Goal: Information Seeking & Learning: Learn about a topic

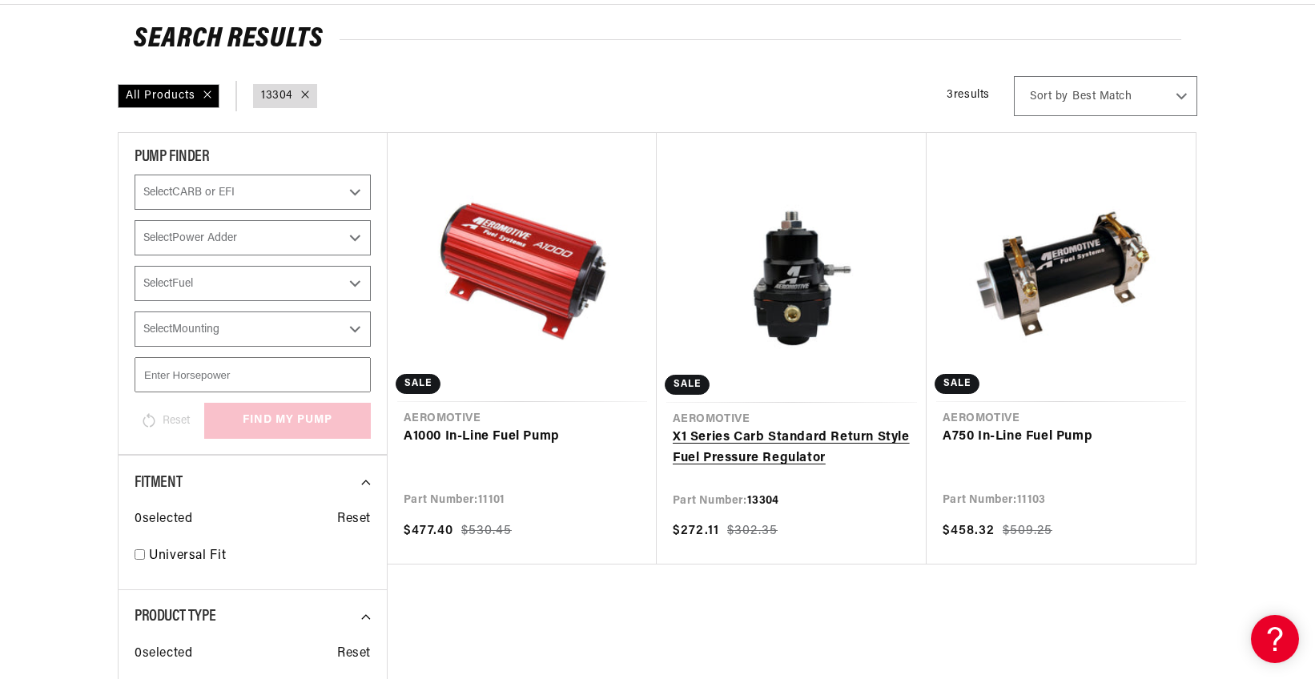
click at [815, 441] on link "X1 Series Carb Standard Return Style Fuel Pressure Regulator" at bounding box center [792, 448] width 238 height 41
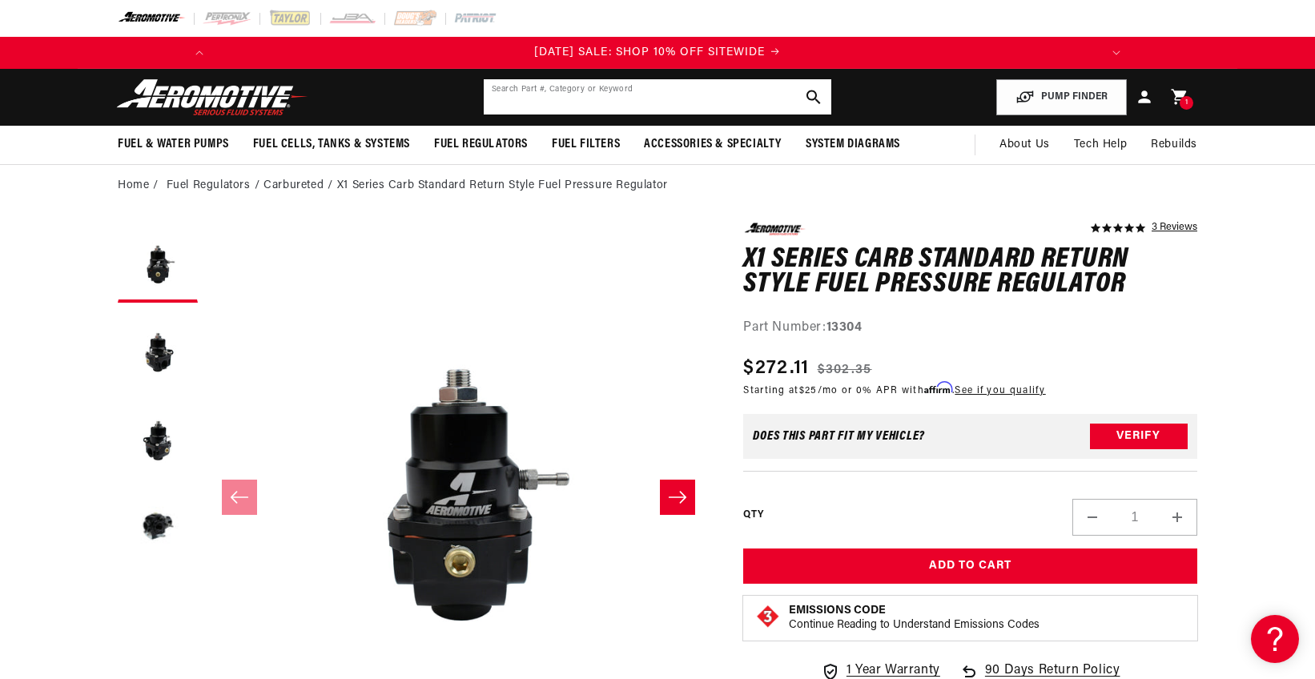
click at [661, 98] on input "text" at bounding box center [657, 96] width 347 height 35
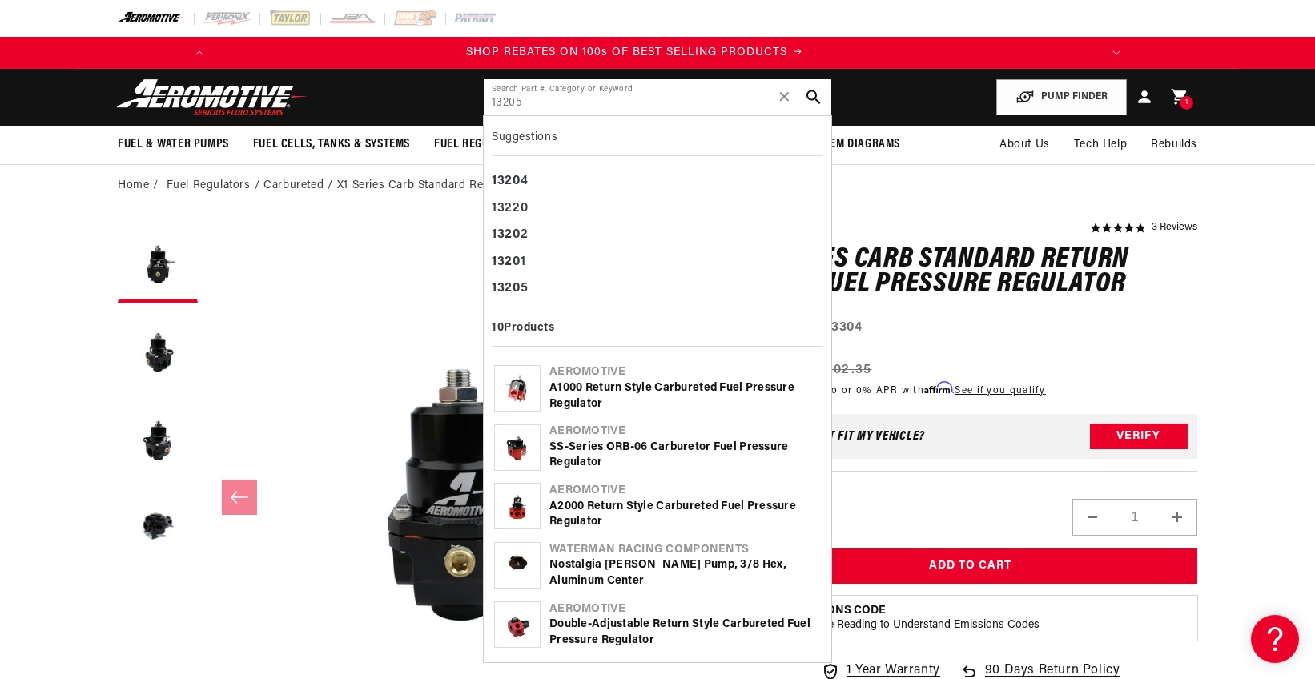
type input "13205"
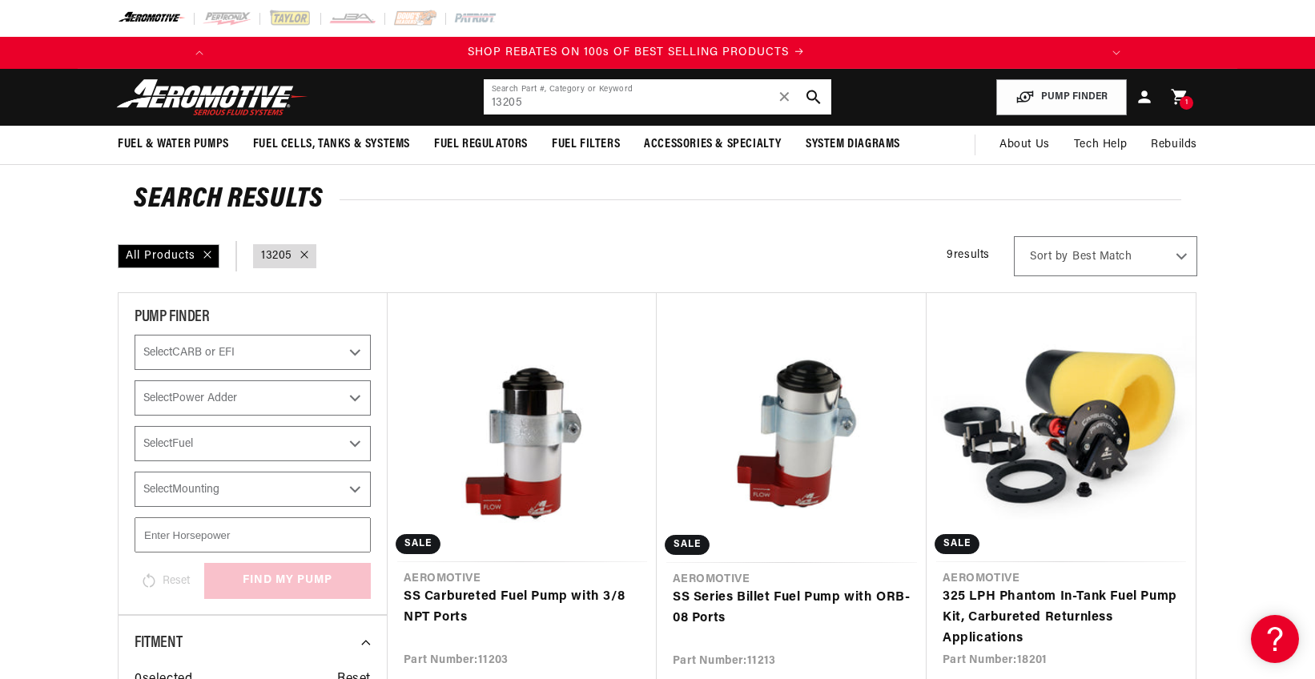
scroll to position [0, 908]
click at [535, 86] on input "13205" at bounding box center [657, 96] width 347 height 35
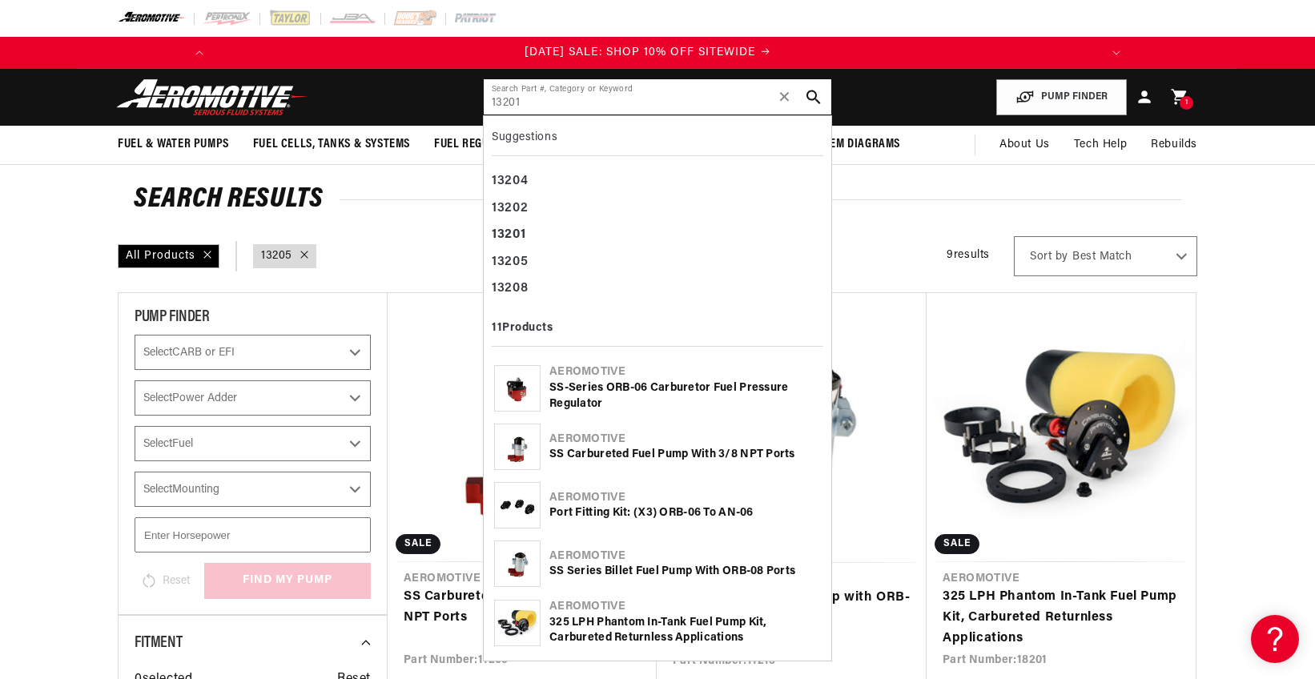
scroll to position [0, 0]
type input "13201"
click at [594, 385] on div "SS-Series ORB-06 Carburetor Fuel Pressure Regulator" at bounding box center [684, 395] width 271 height 31
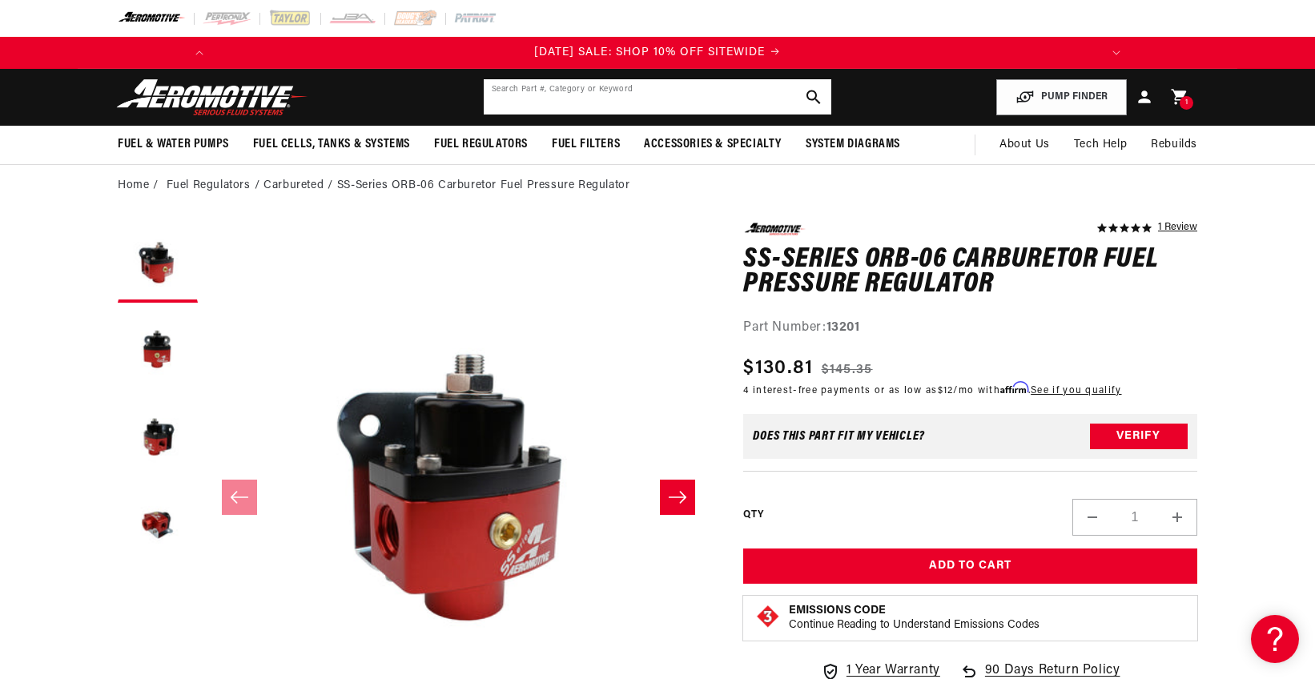
click at [592, 105] on input "text" at bounding box center [657, 96] width 347 height 35
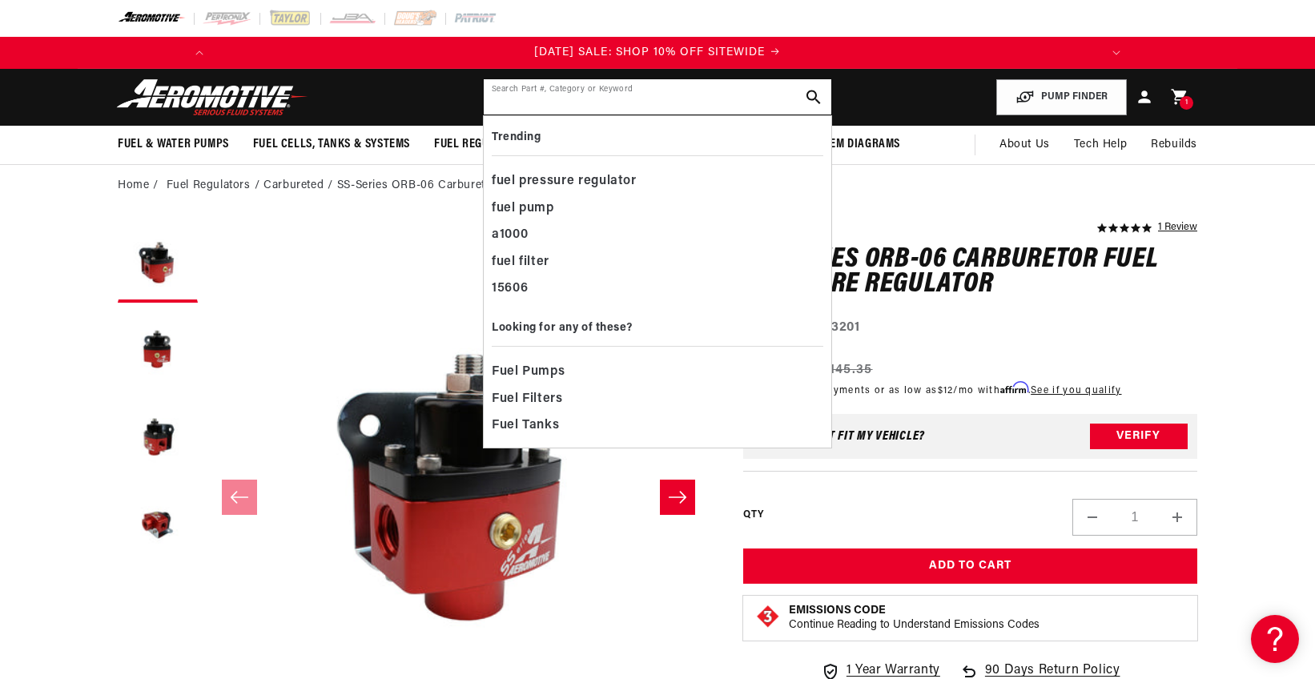
click at [592, 105] on input "text" at bounding box center [657, 96] width 347 height 35
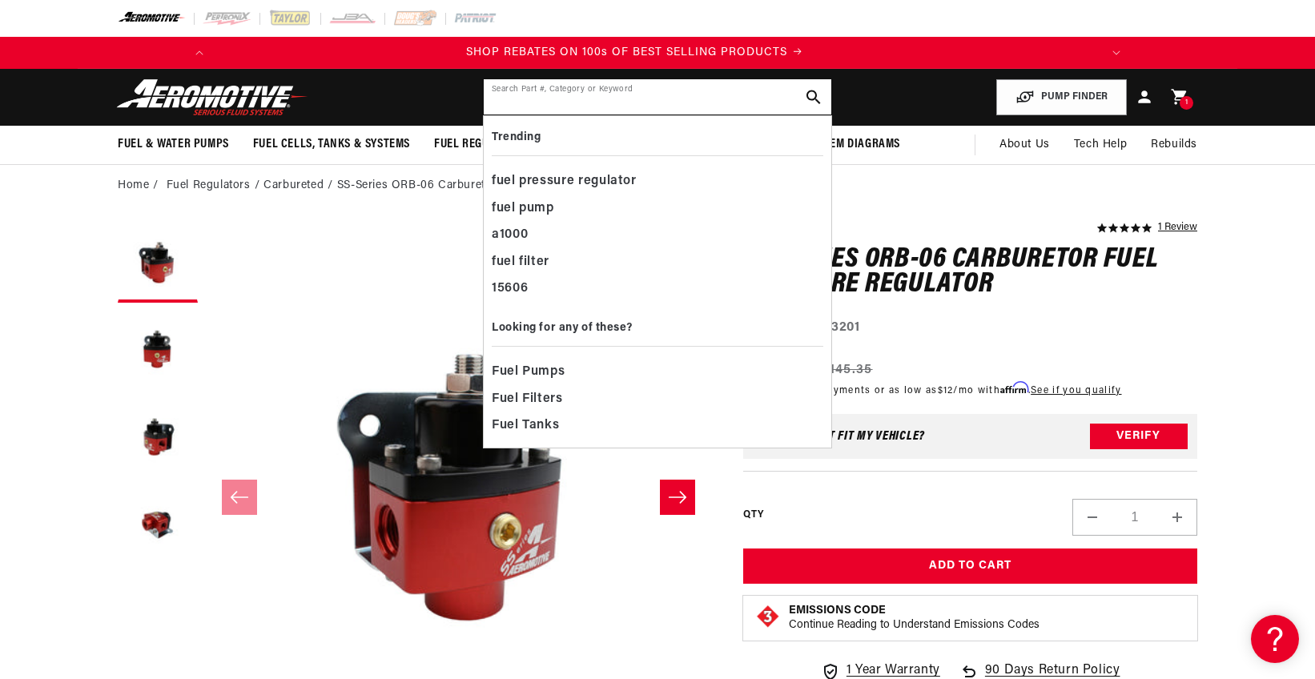
click at [637, 101] on input "text" at bounding box center [657, 96] width 347 height 35
click at [638, 101] on input "text" at bounding box center [657, 96] width 347 height 35
click at [632, 99] on input "text" at bounding box center [657, 96] width 347 height 35
click at [1071, 327] on div "Part Number: 13201" at bounding box center [970, 328] width 454 height 21
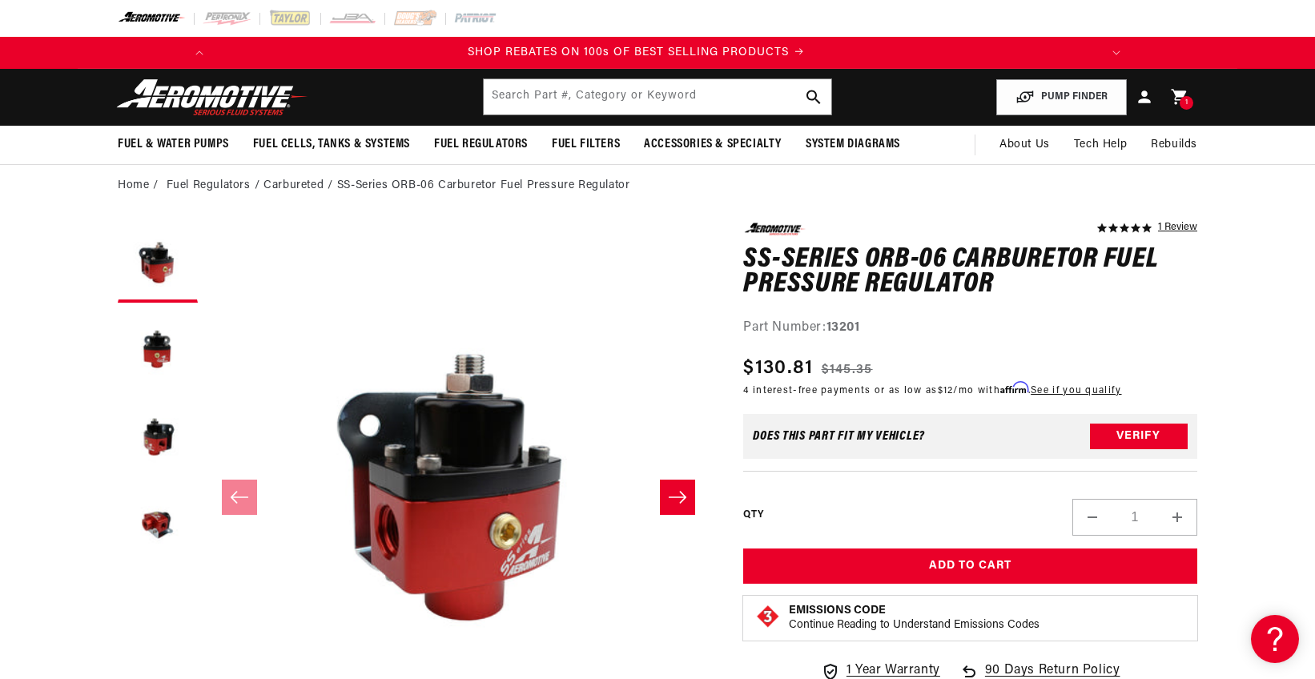
scroll to position [0, 908]
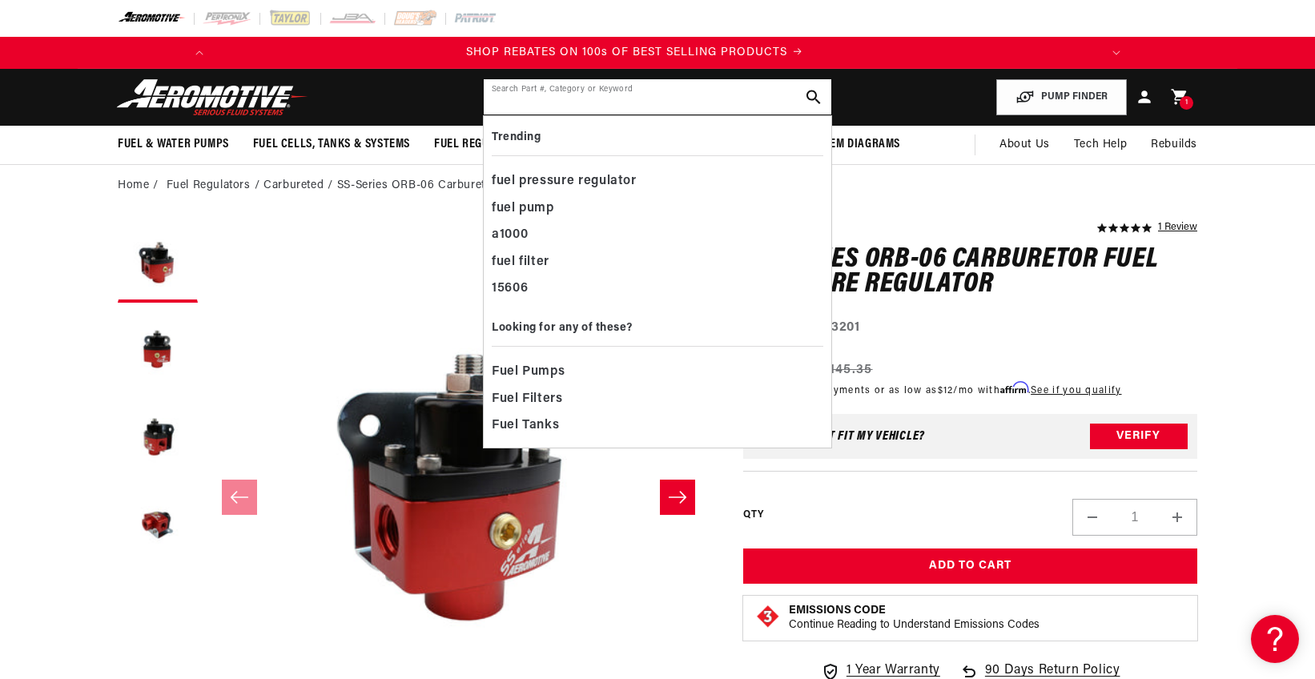
click at [536, 109] on input "text" at bounding box center [657, 96] width 347 height 35
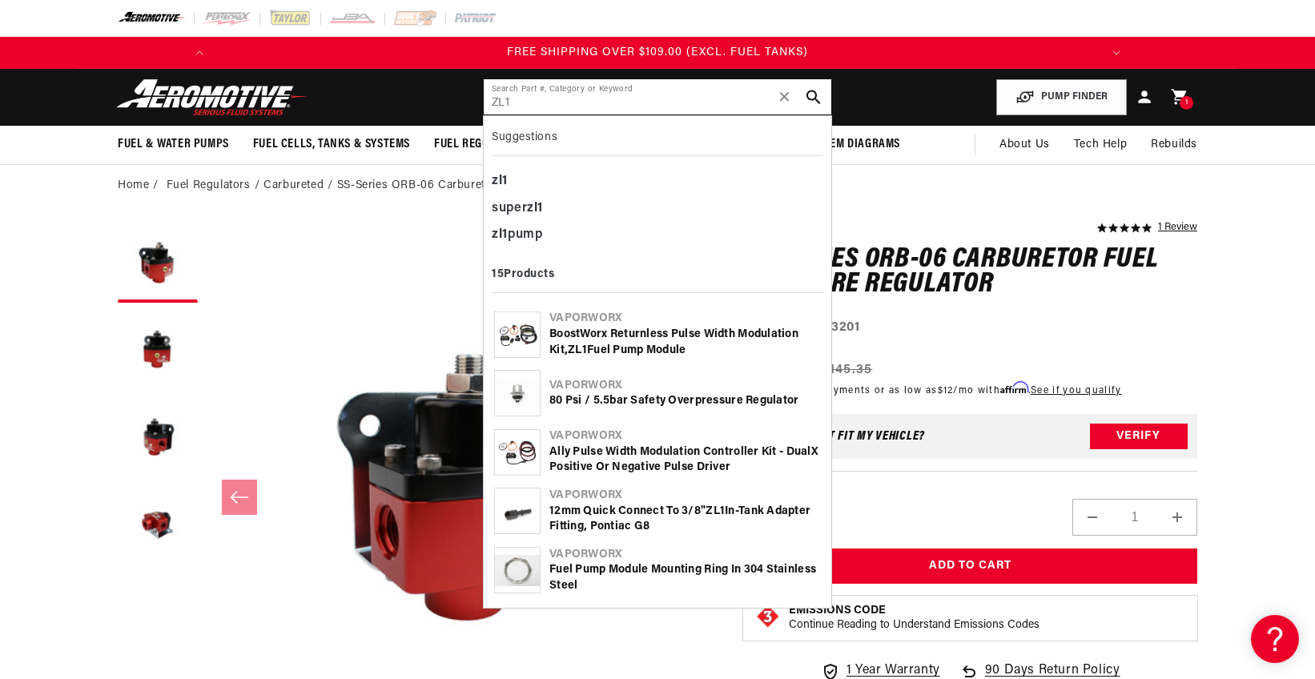
type input "ZL1"
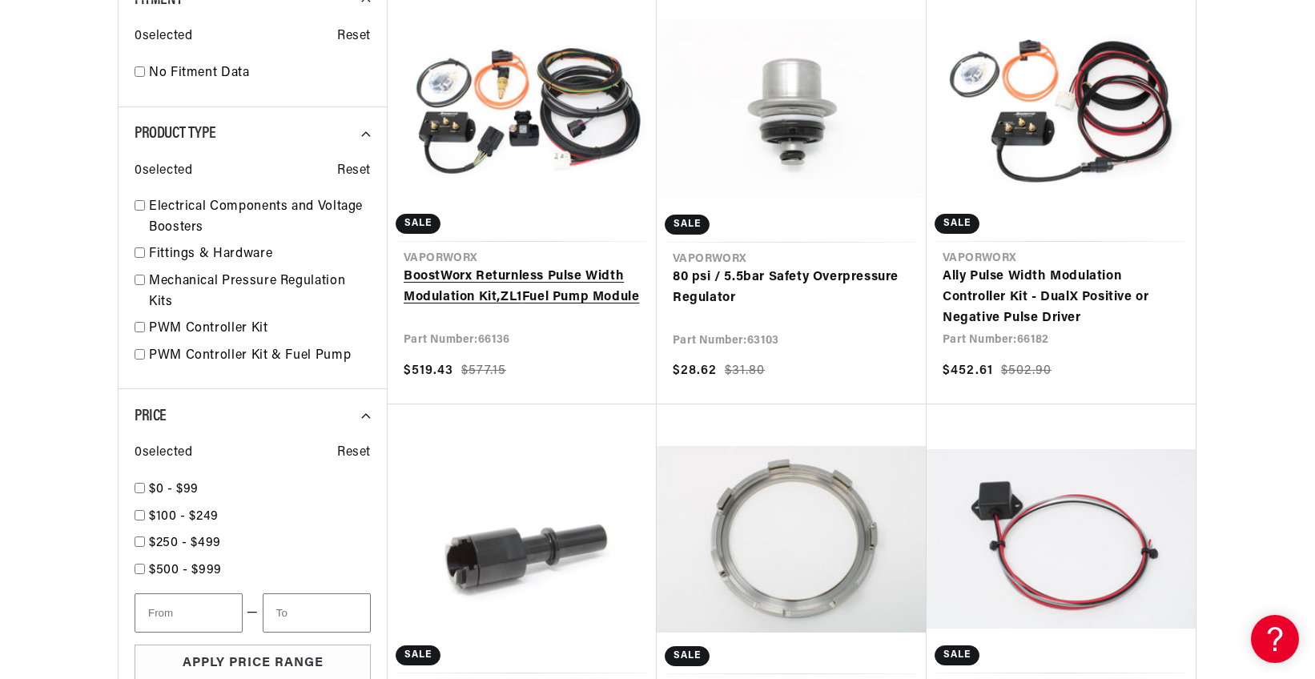
scroll to position [0, 1816]
drag, startPoint x: 559, startPoint y: 282, endPoint x: 492, endPoint y: 282, distance: 67.3
click at [492, 282] on link "BoostWorx Returnless Pulse Width Modulation Kit, ZL1 Fuel Pump Module" at bounding box center [522, 287] width 237 height 41
click at [1067, 304] on link "Ally Pulse Width Modulation Controller Kit - DualX Positive or Negative Pulse D…" at bounding box center [1060, 298] width 237 height 62
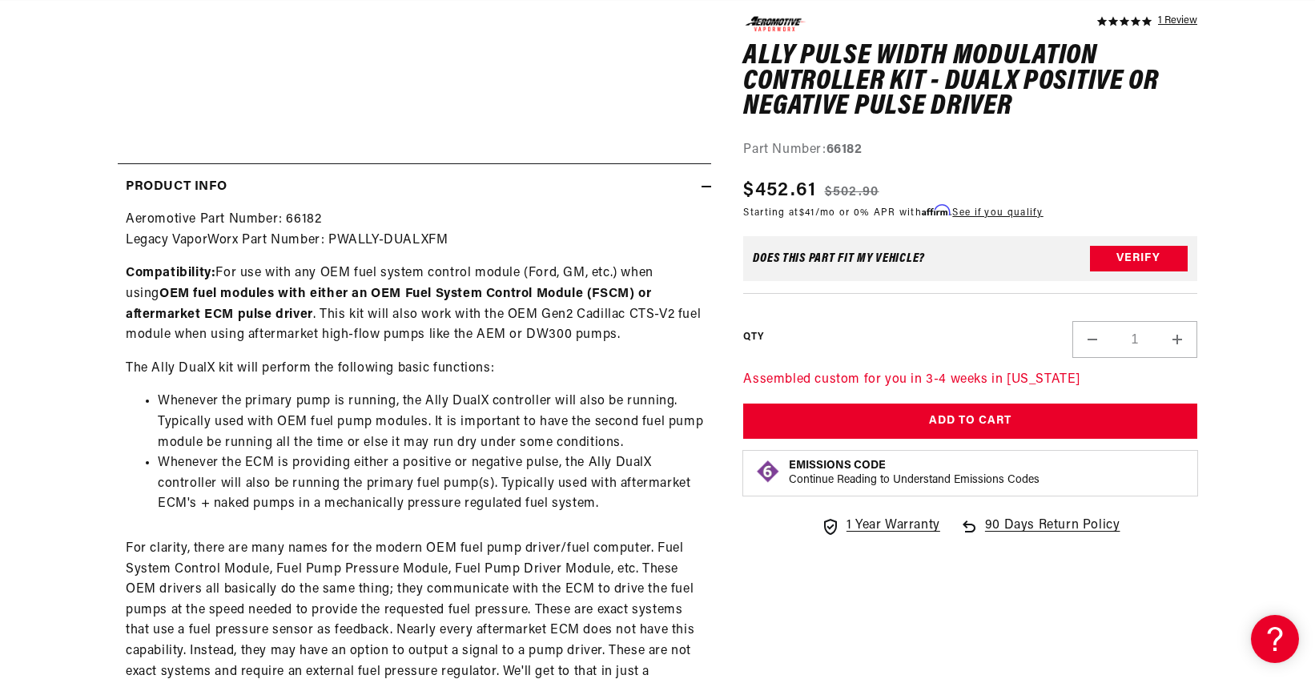
scroll to position [0, 908]
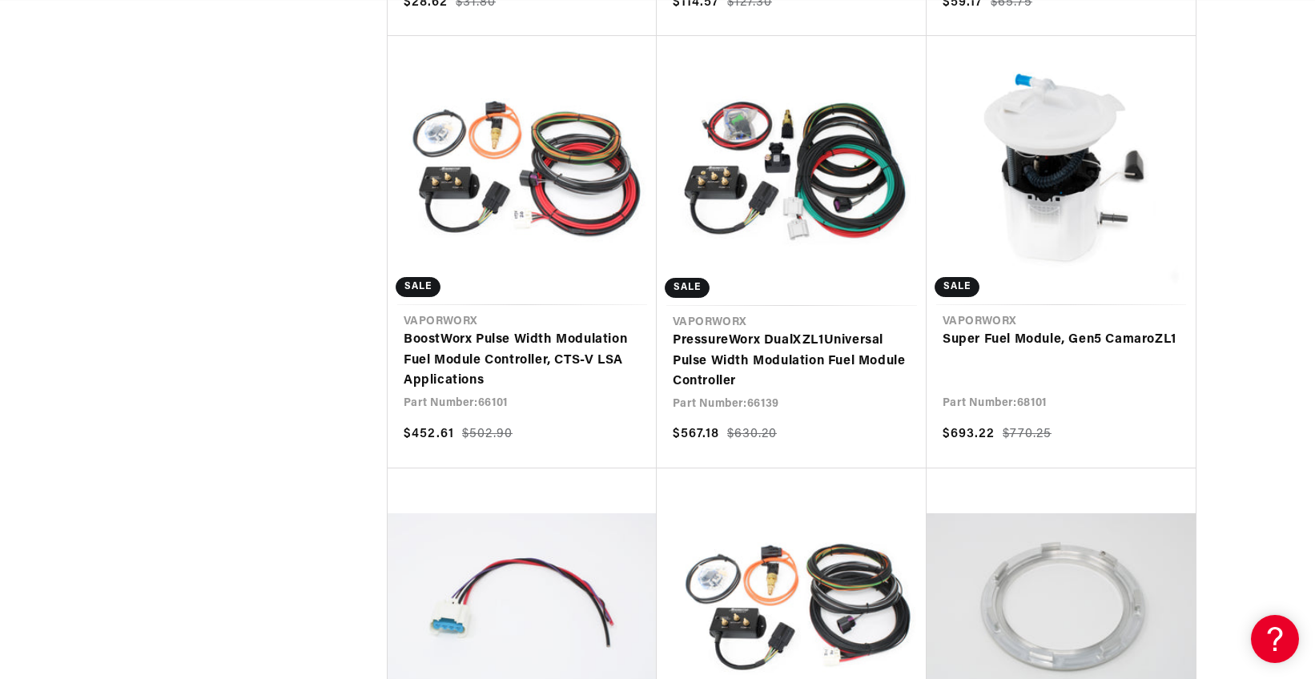
scroll to position [0, 1816]
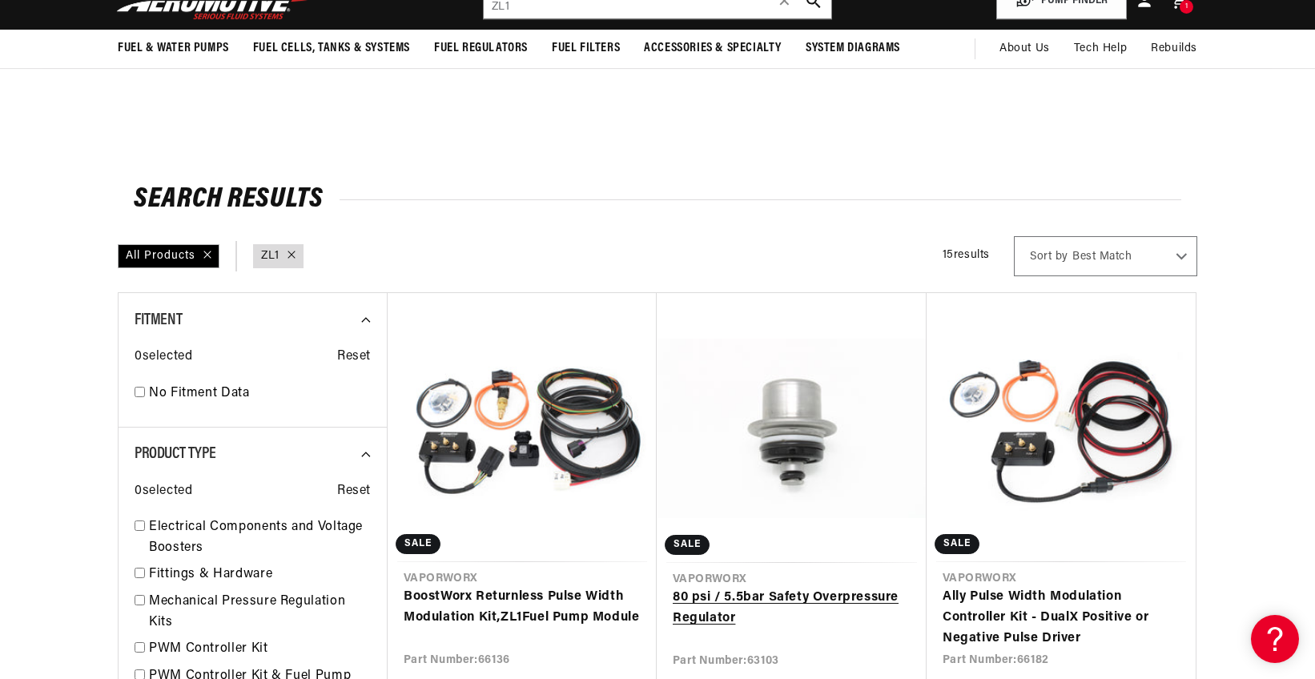
scroll to position [160, 0]
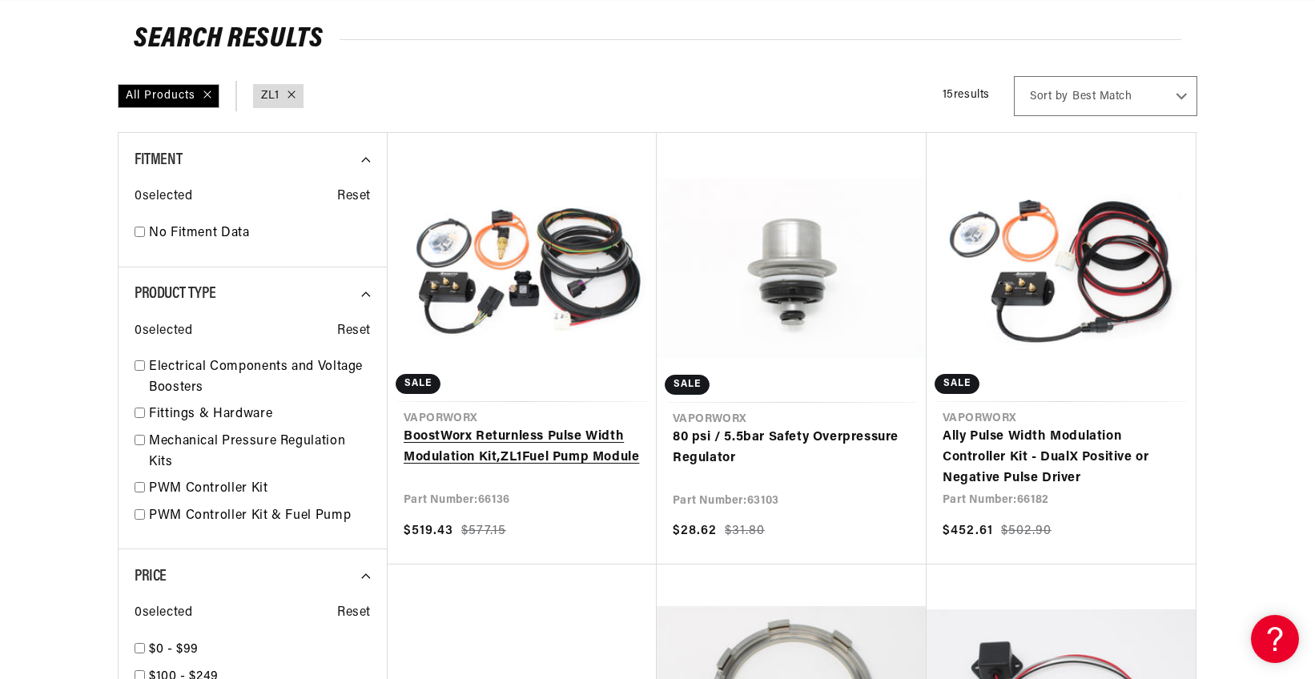
click at [534, 438] on link "BoostWorx Returnless Pulse Width Modulation Kit, ZL1 Fuel Pump Module" at bounding box center [522, 447] width 237 height 41
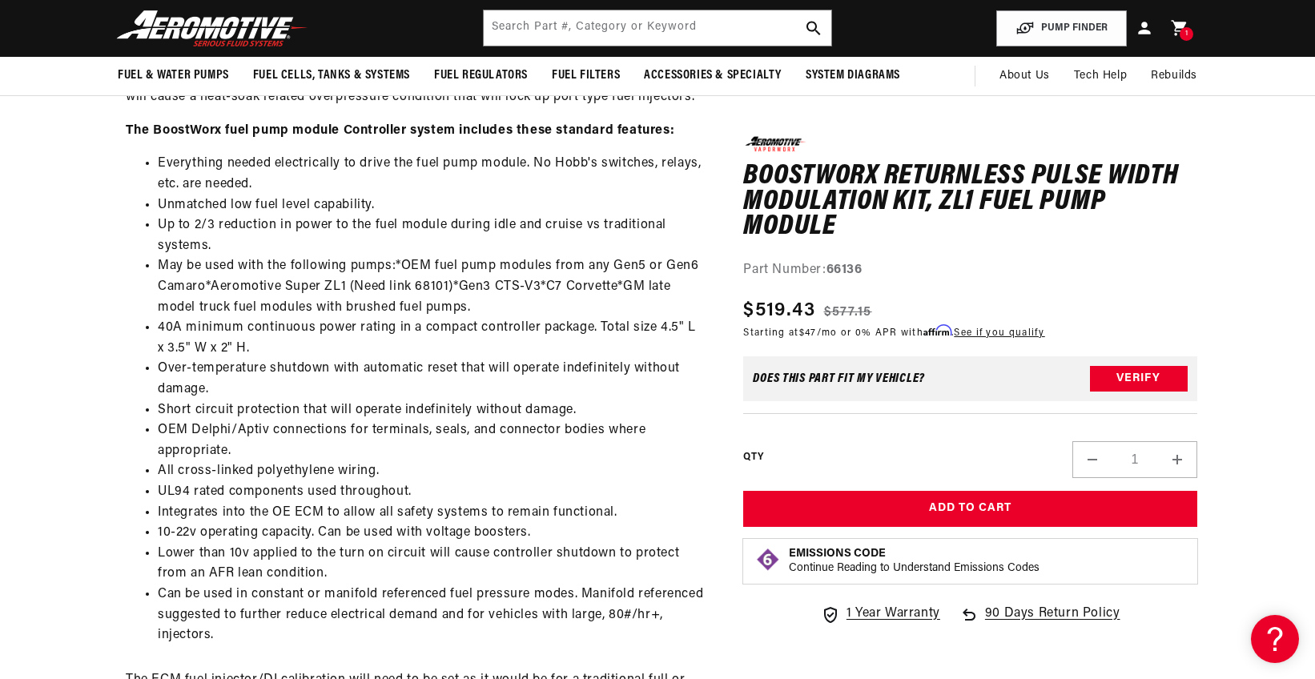
click at [911, 474] on div "QTY Decrease quantity for BoostWorx Returnless Pulse Width Modulation Kit, ZL1 …" at bounding box center [970, 445] width 454 height 65
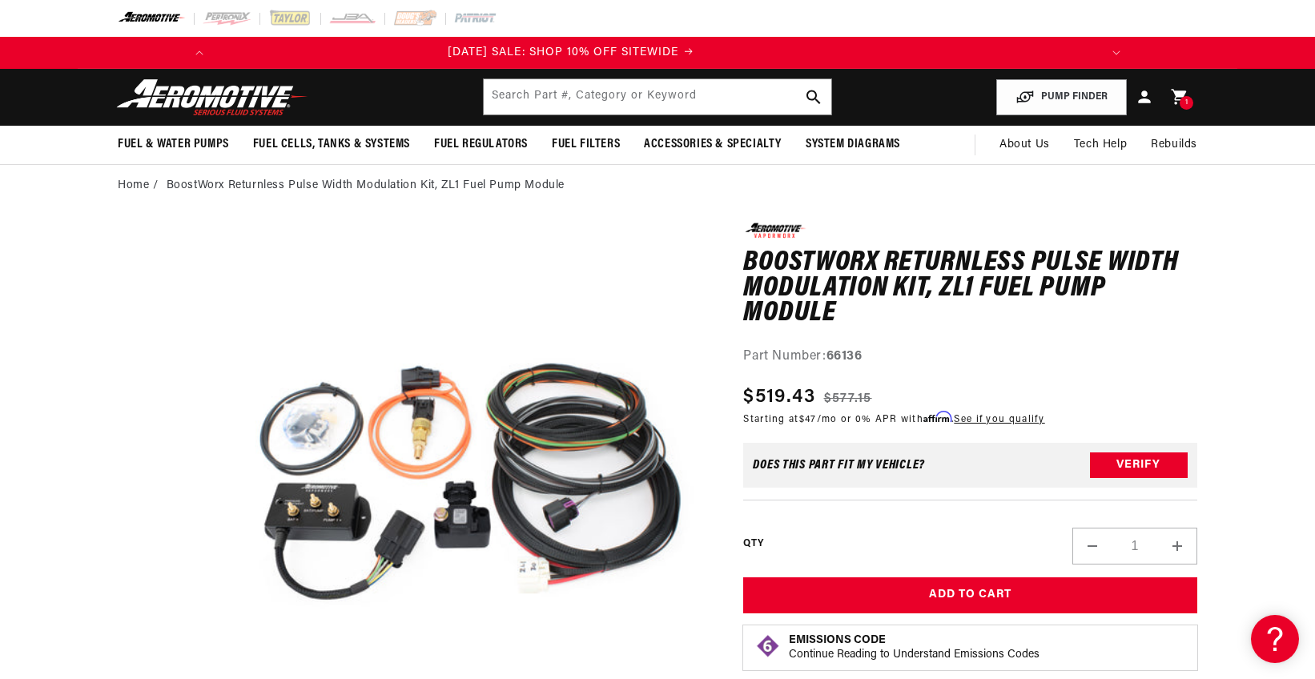
scroll to position [0, 29]
click at [550, 78] on header "Fuel & Water Pumps Back In-Tank In-Line Fuel Pumps" at bounding box center [657, 97] width 1159 height 57
click at [547, 85] on input "text" at bounding box center [657, 96] width 347 height 35
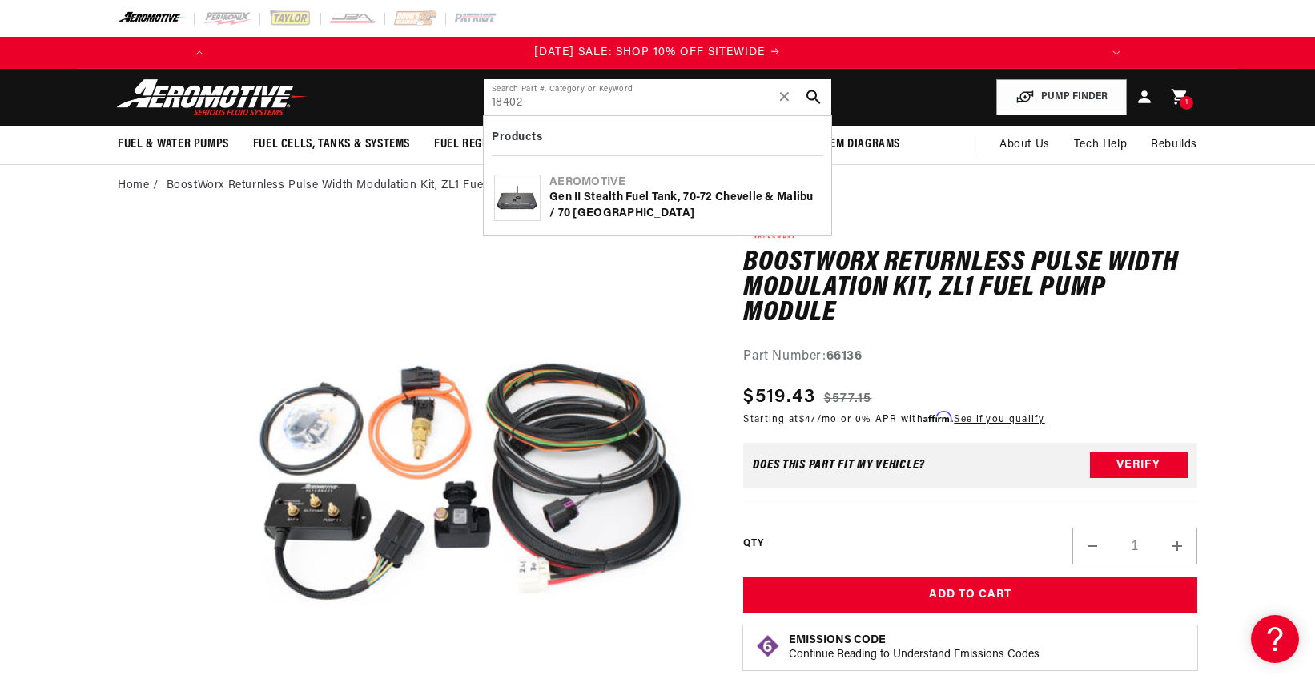
type input "18402"
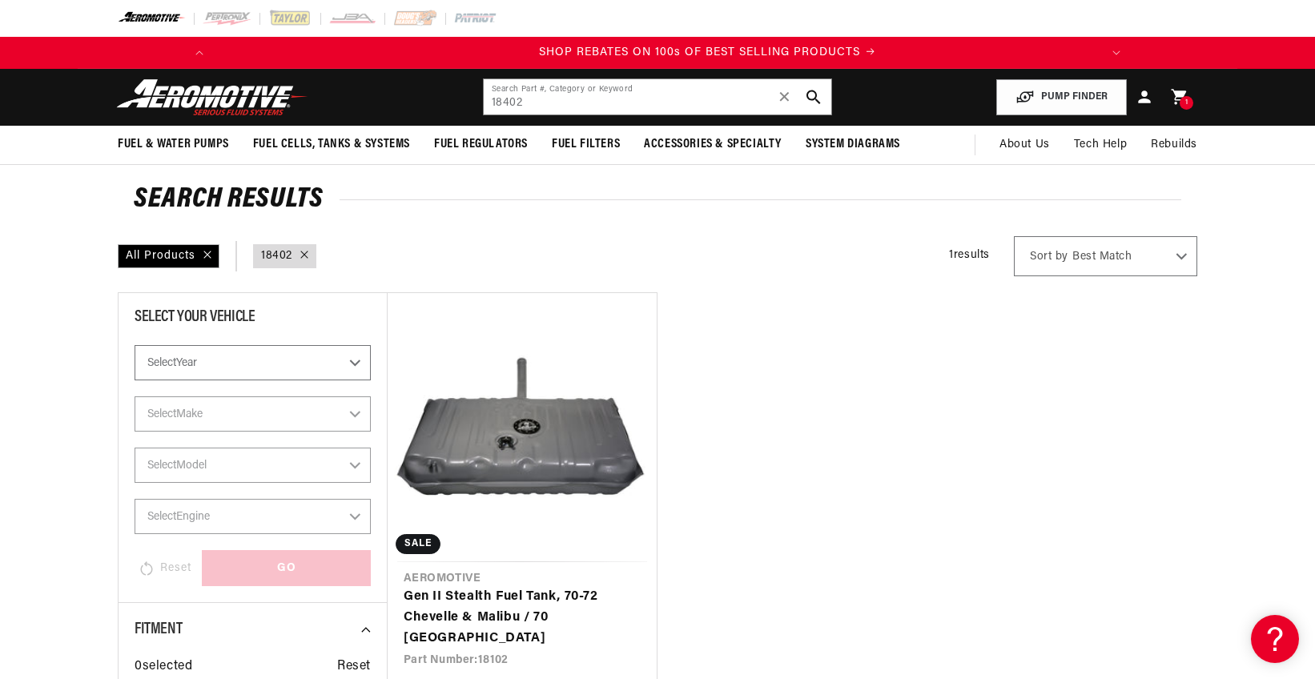
scroll to position [0, 908]
click at [558, 614] on link "Gen II Stealth Fuel Tank, 70-72 Chevelle & Malibu / 70 [GEOGRAPHIC_DATA]" at bounding box center [522, 618] width 237 height 62
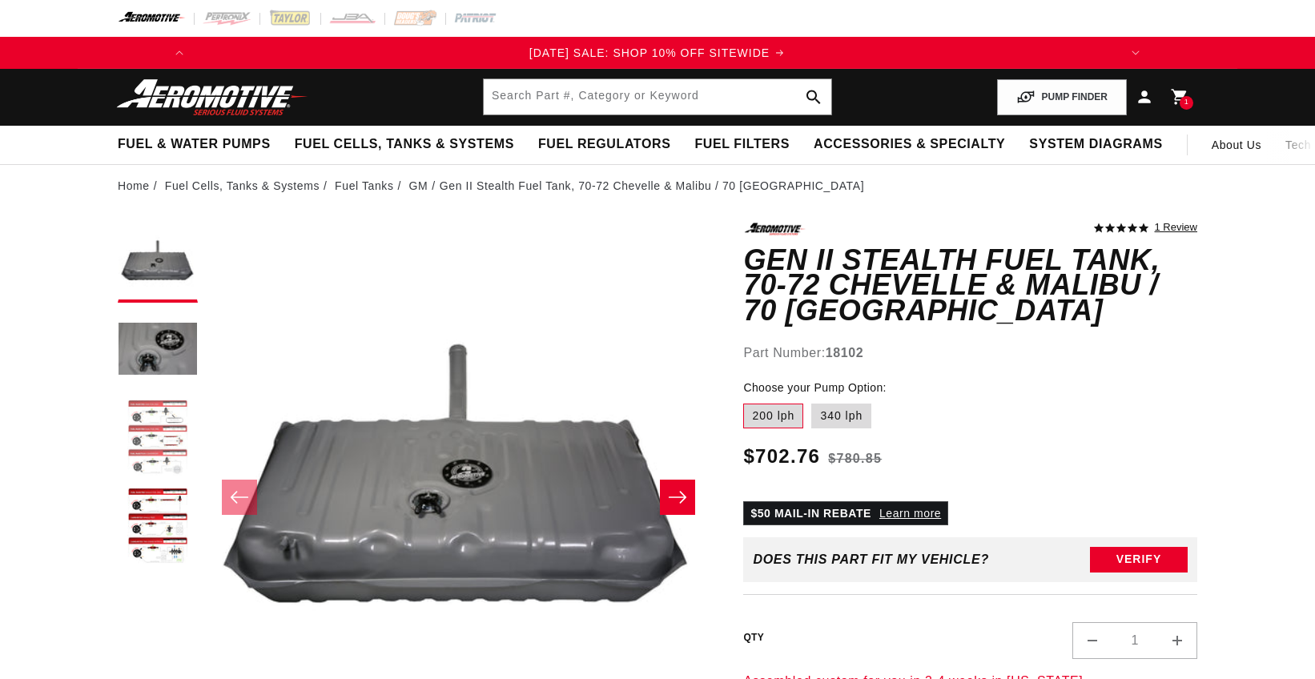
click at [150, 420] on button "Load image 3 in gallery view" at bounding box center [158, 439] width 80 height 80
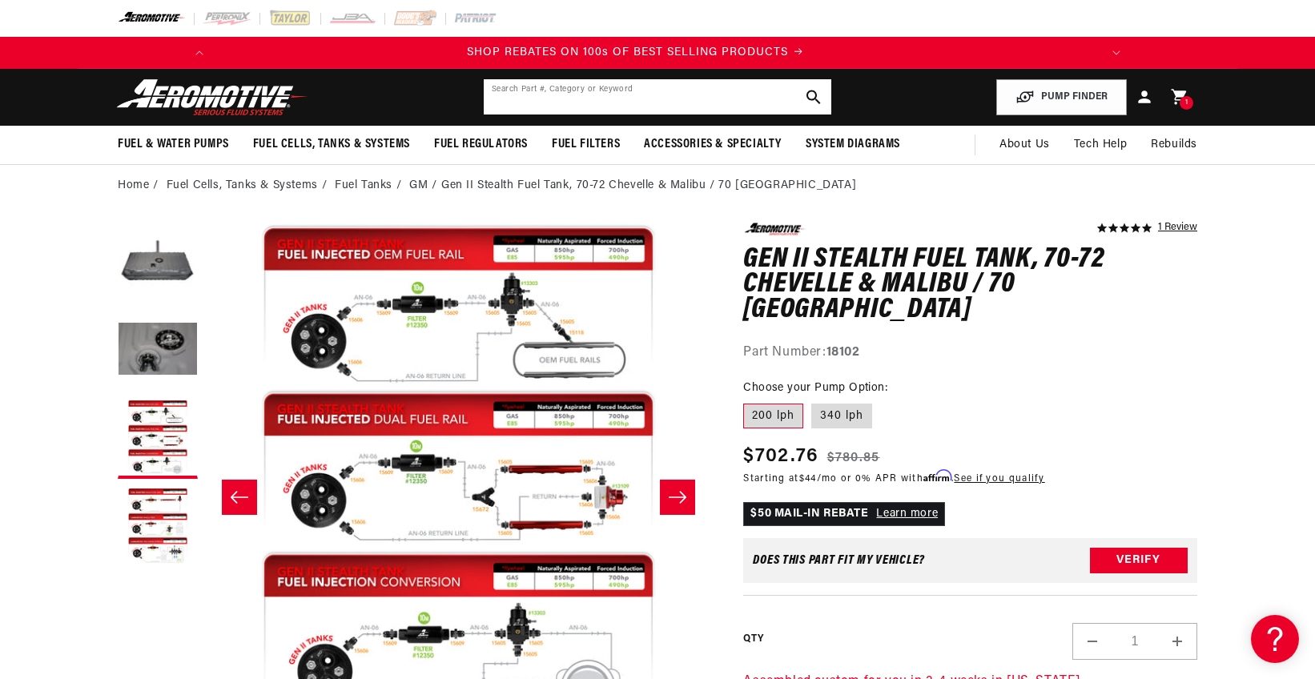
scroll to position [0, 908]
click at [506, 80] on input "text" at bounding box center [657, 96] width 347 height 35
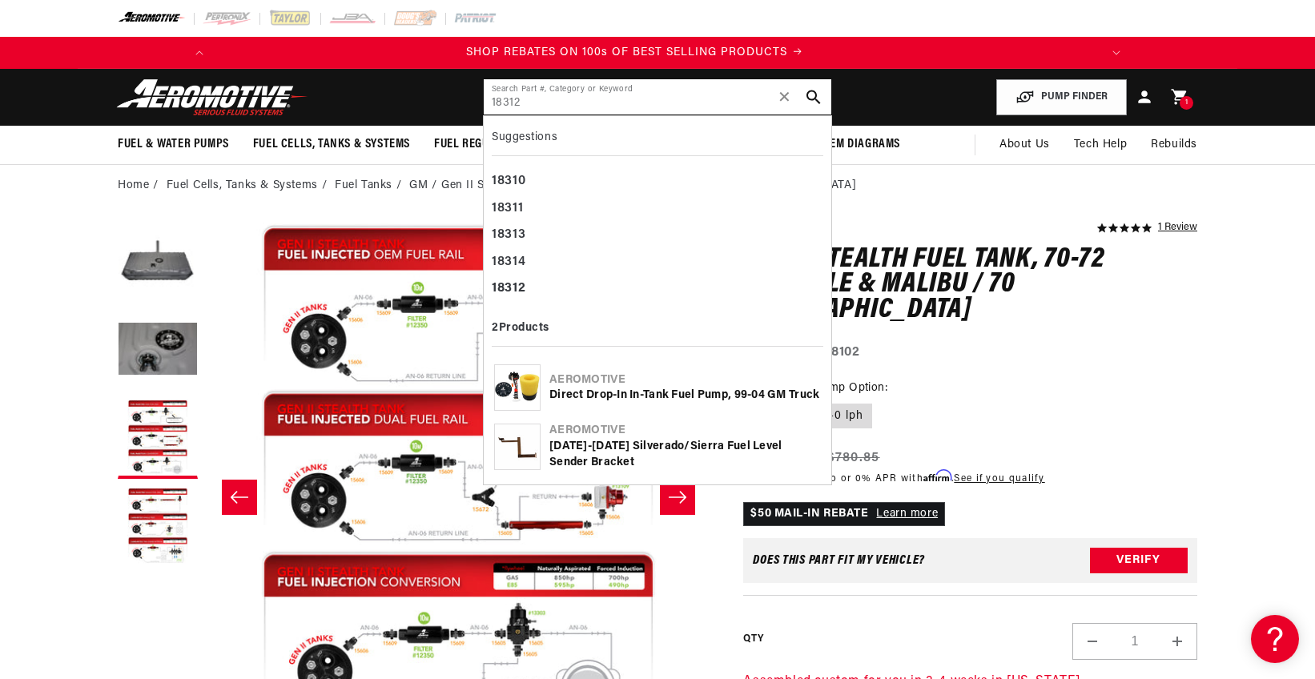
type input "18312"
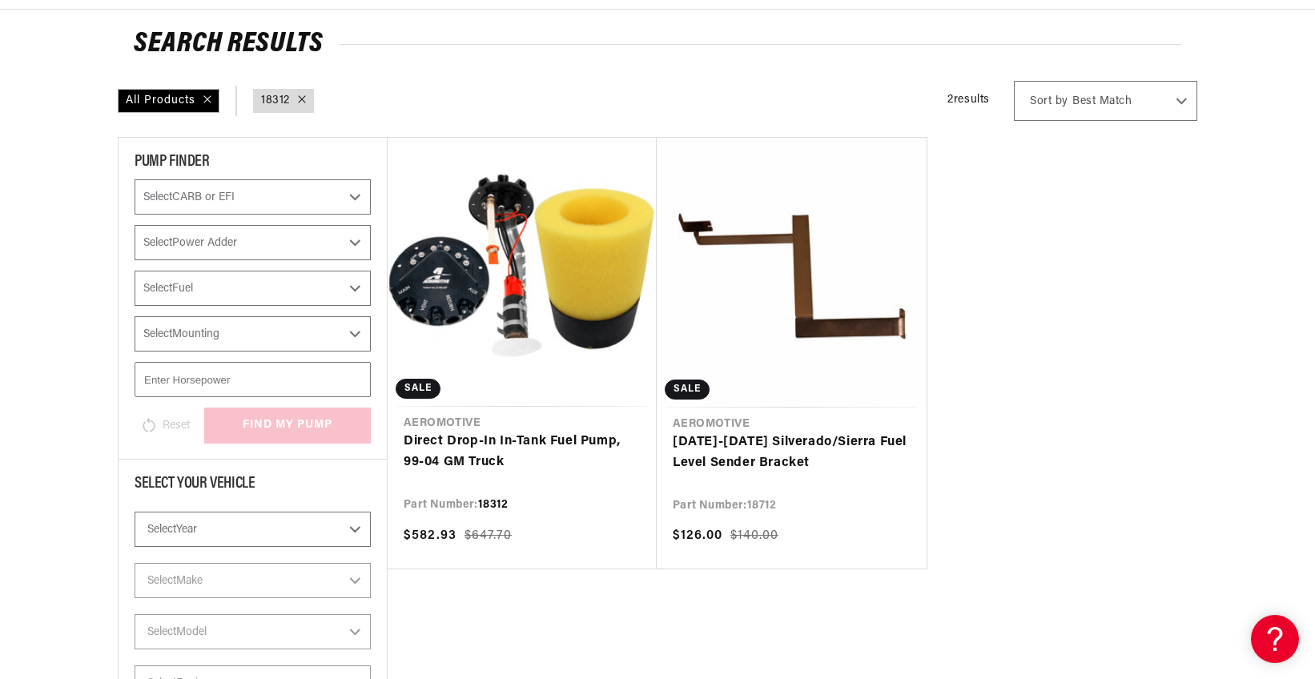
scroll to position [160, 0]
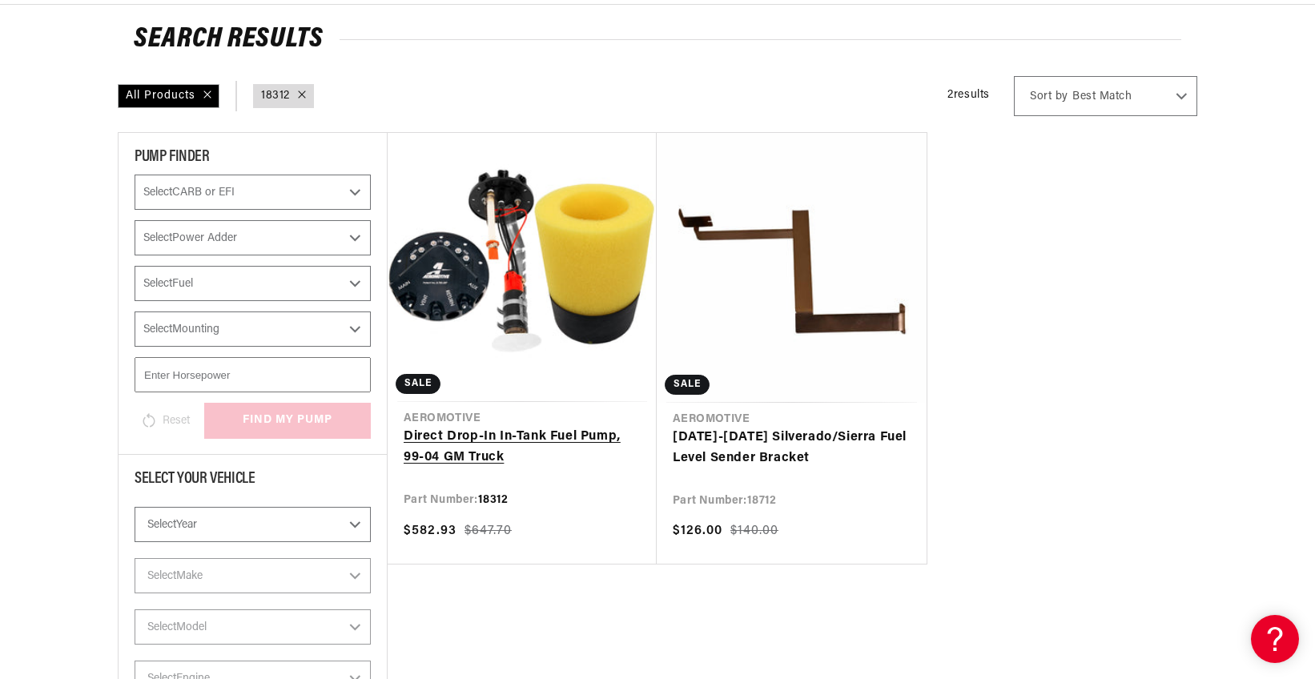
click at [496, 443] on link "Direct Drop-In In-Tank Fuel Pump, 99-04 GM Truck" at bounding box center [522, 447] width 237 height 41
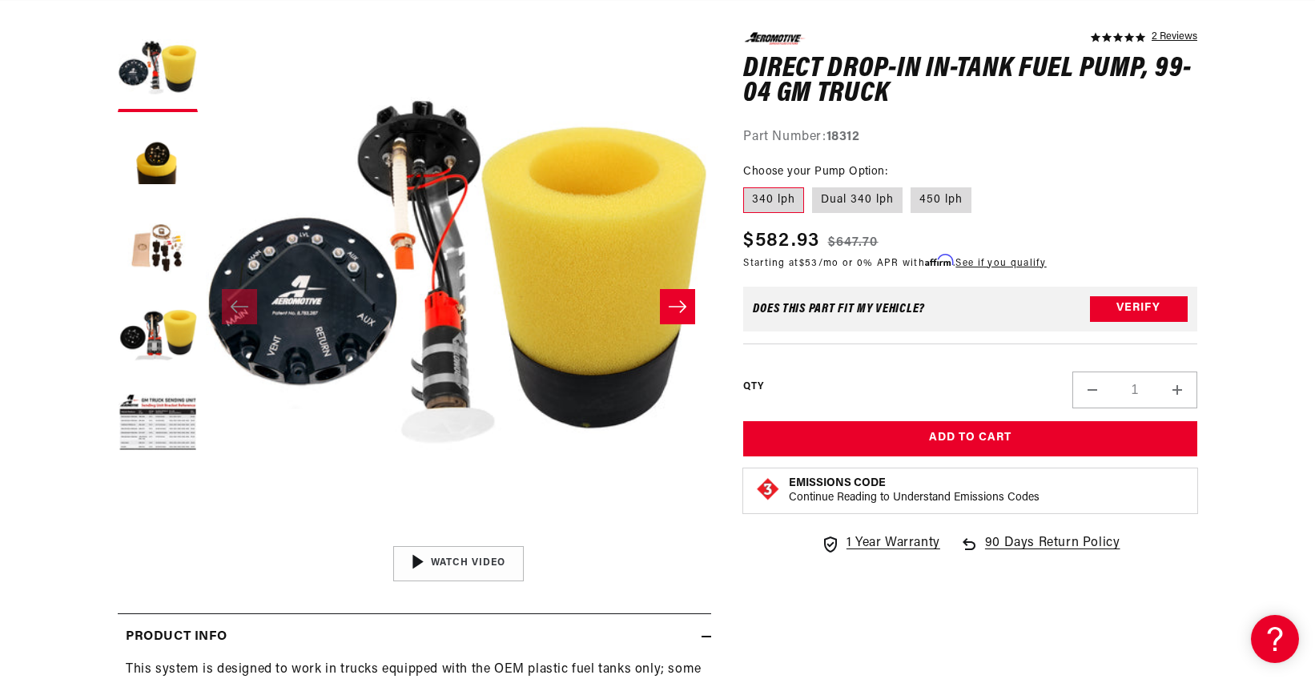
scroll to position [240, 0]
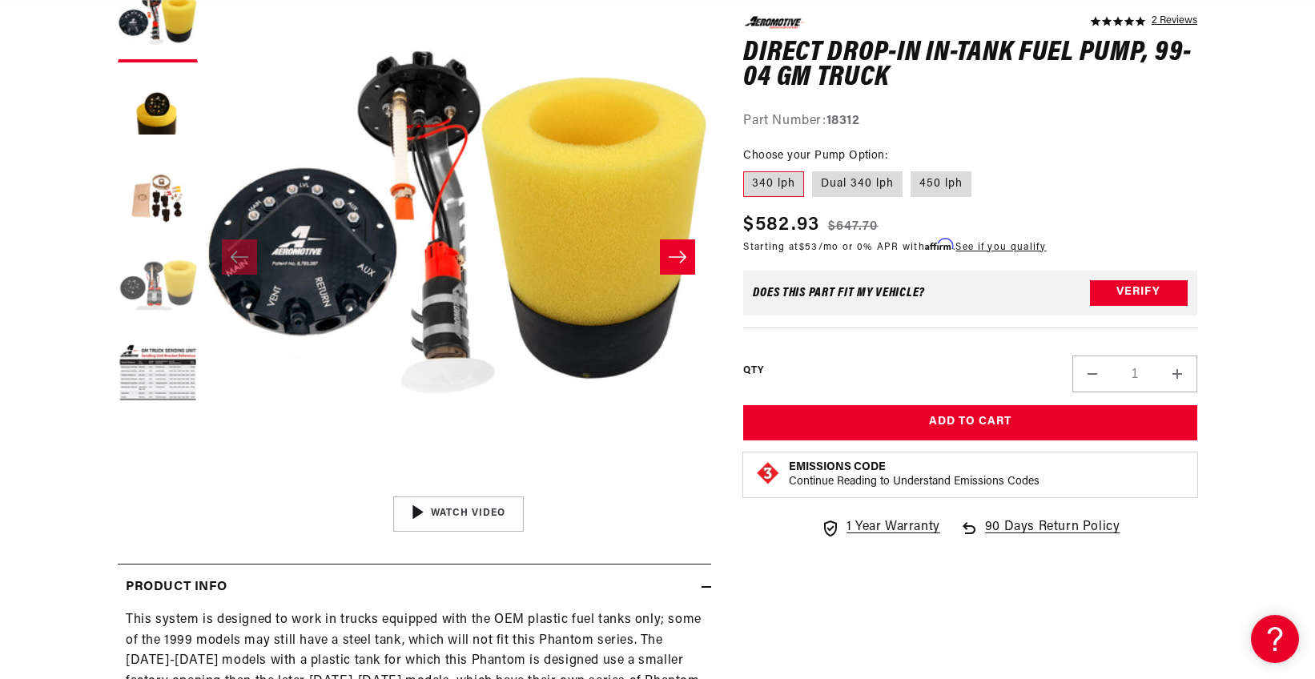
click at [150, 280] on button "Load image 4 in gallery view" at bounding box center [158, 287] width 80 height 80
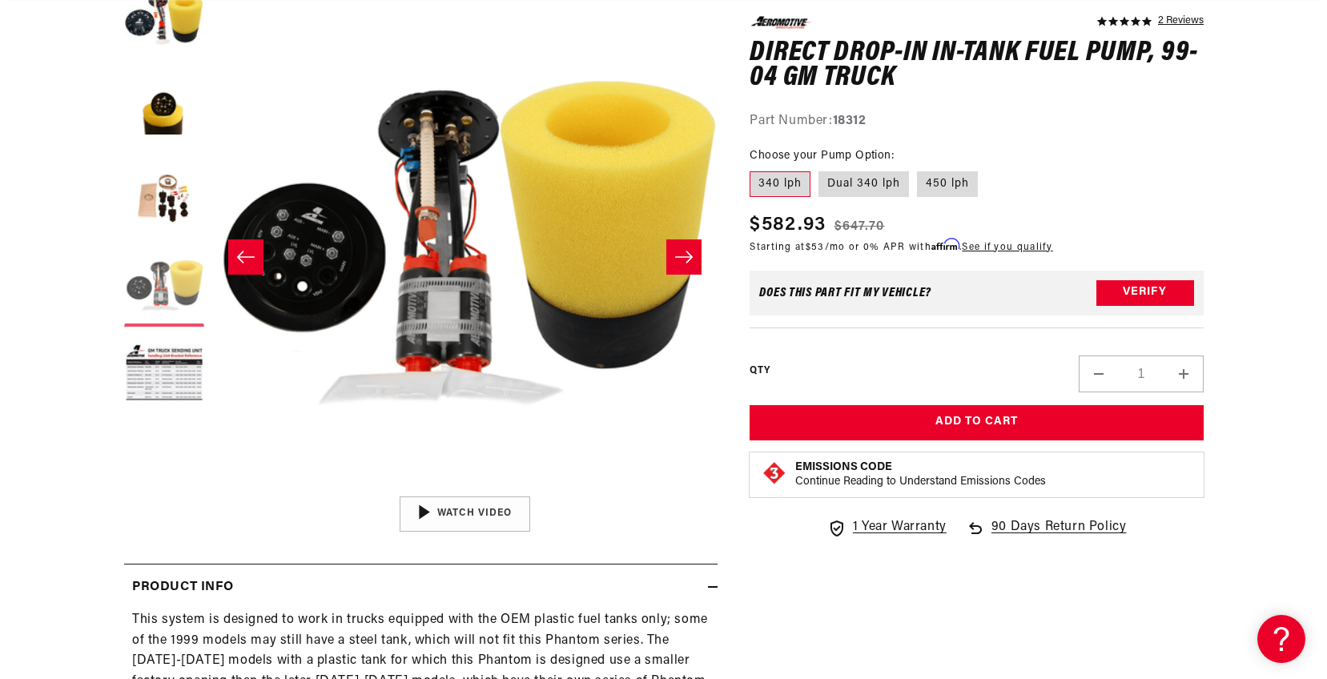
scroll to position [0, 908]
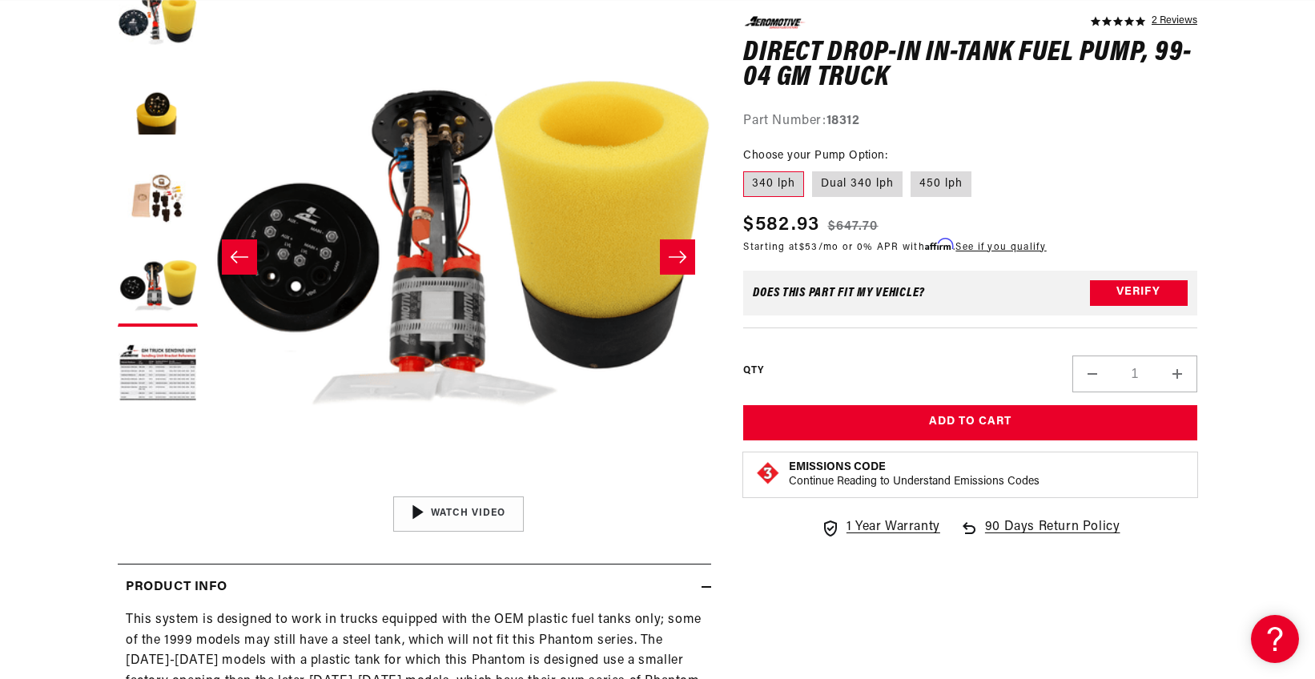
click at [206, 488] on button "Open media 4 in modal" at bounding box center [206, 488] width 0 height 0
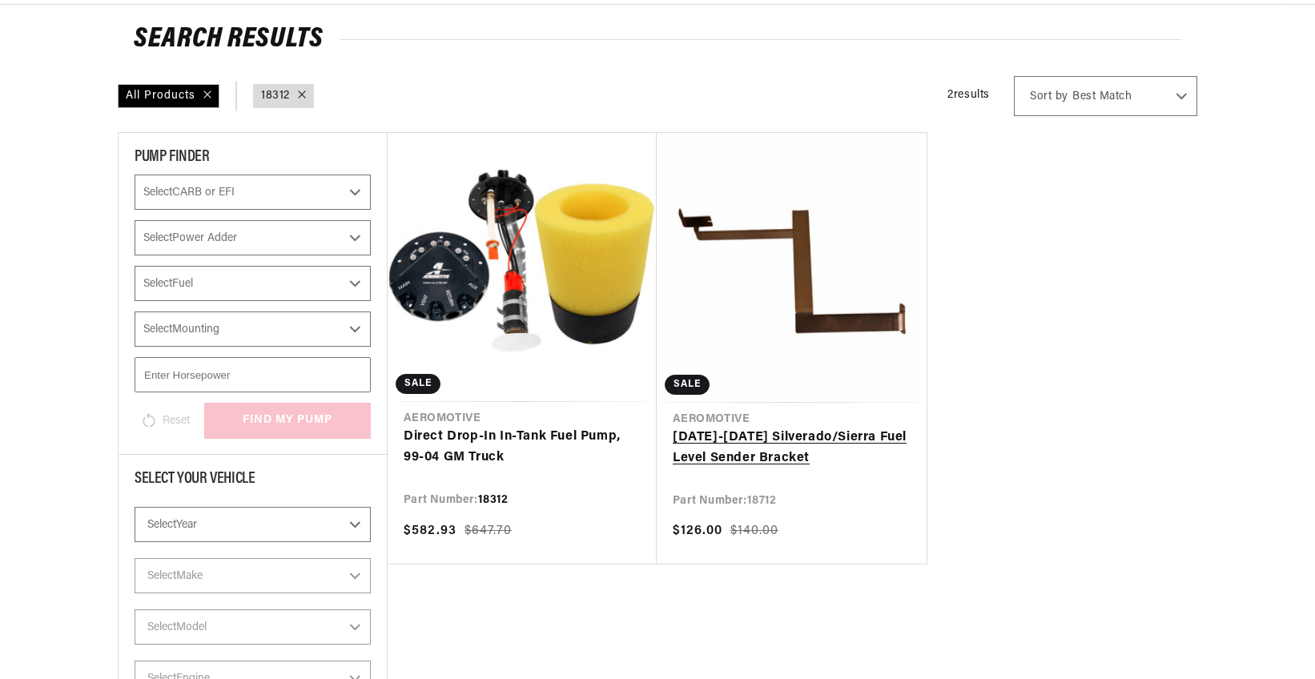
click at [790, 428] on link "[DATE]-[DATE] Silverado/Sierra Fuel Level Sender Bracket" at bounding box center [792, 448] width 238 height 41
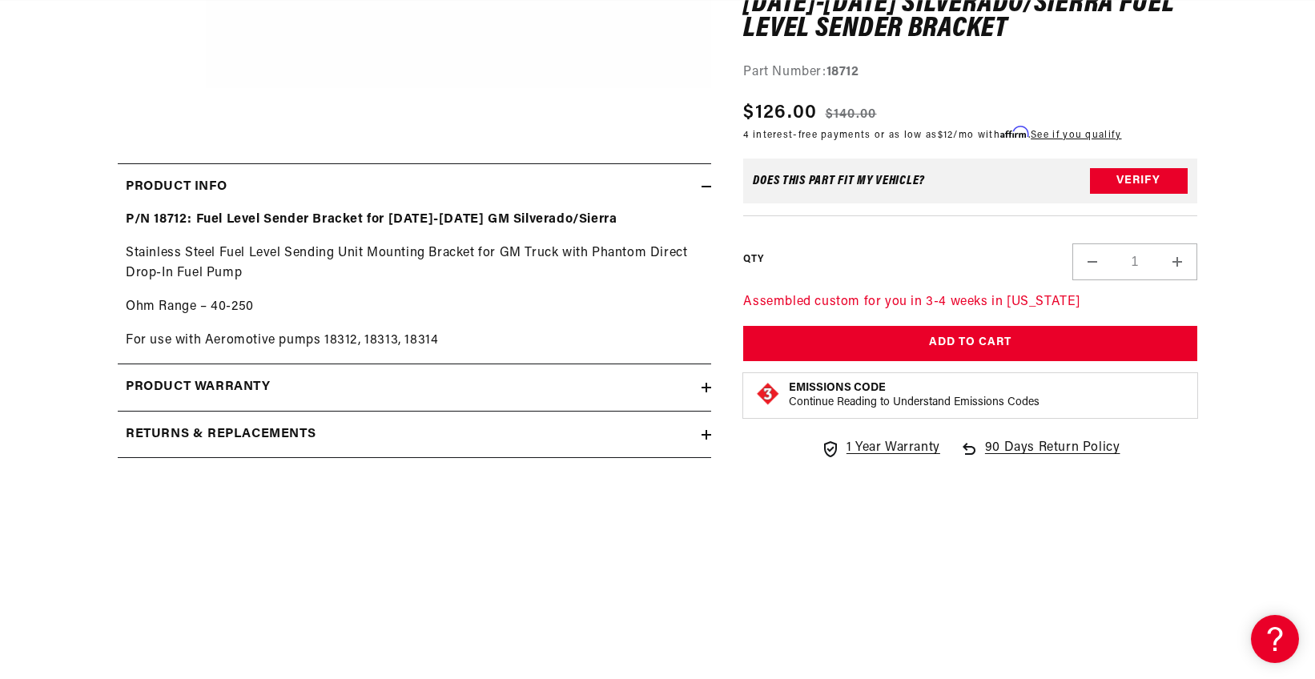
click at [1225, 104] on section "0.0 star rating Write a review 1999-2004 Silverado/Sierra Fuel Level Sender Bra…" at bounding box center [657, 25] width 1159 height 918
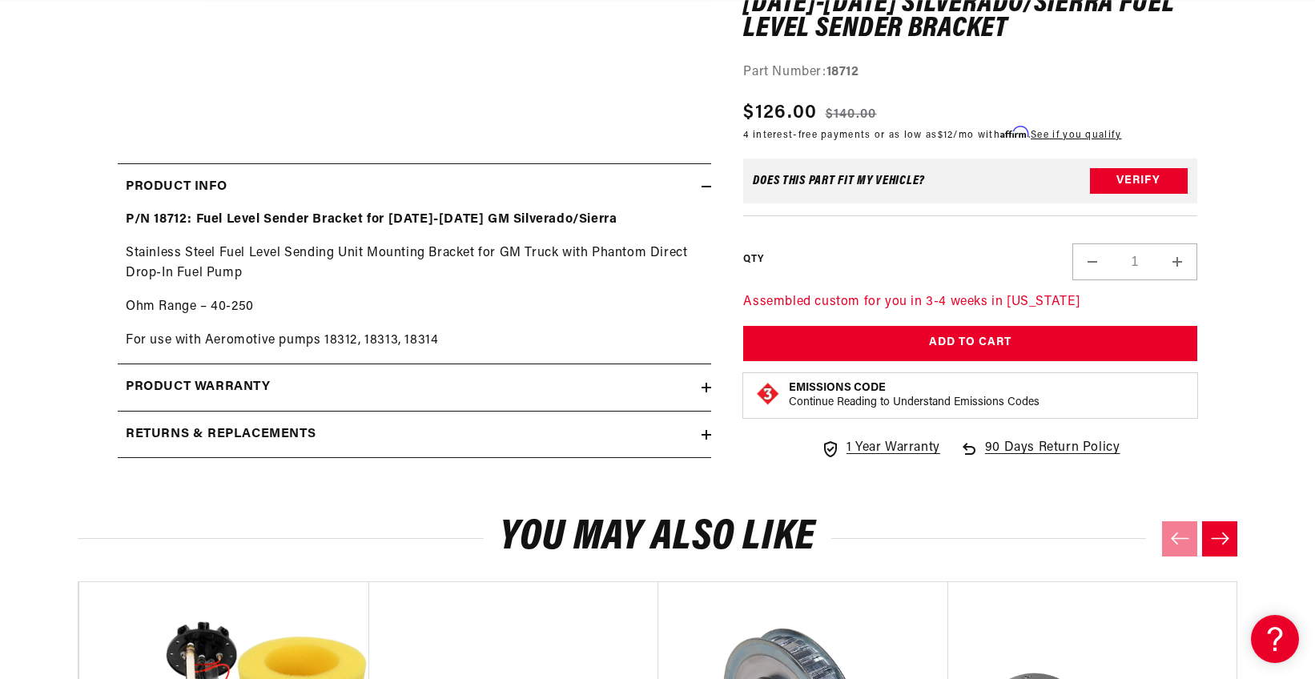
drag, startPoint x: 1243, startPoint y: 126, endPoint x: 1250, endPoint y: 139, distance: 14.7
click at [1247, 135] on section "0.0 star rating Write a review 1999-2004 Silverado/Sierra Fuel Level Sender Bra…" at bounding box center [657, 25] width 1315 height 918
click at [1261, 140] on section "0.0 star rating Write a review 1999-2004 Silverado/Sierra Fuel Level Sender Bra…" at bounding box center [657, 25] width 1315 height 918
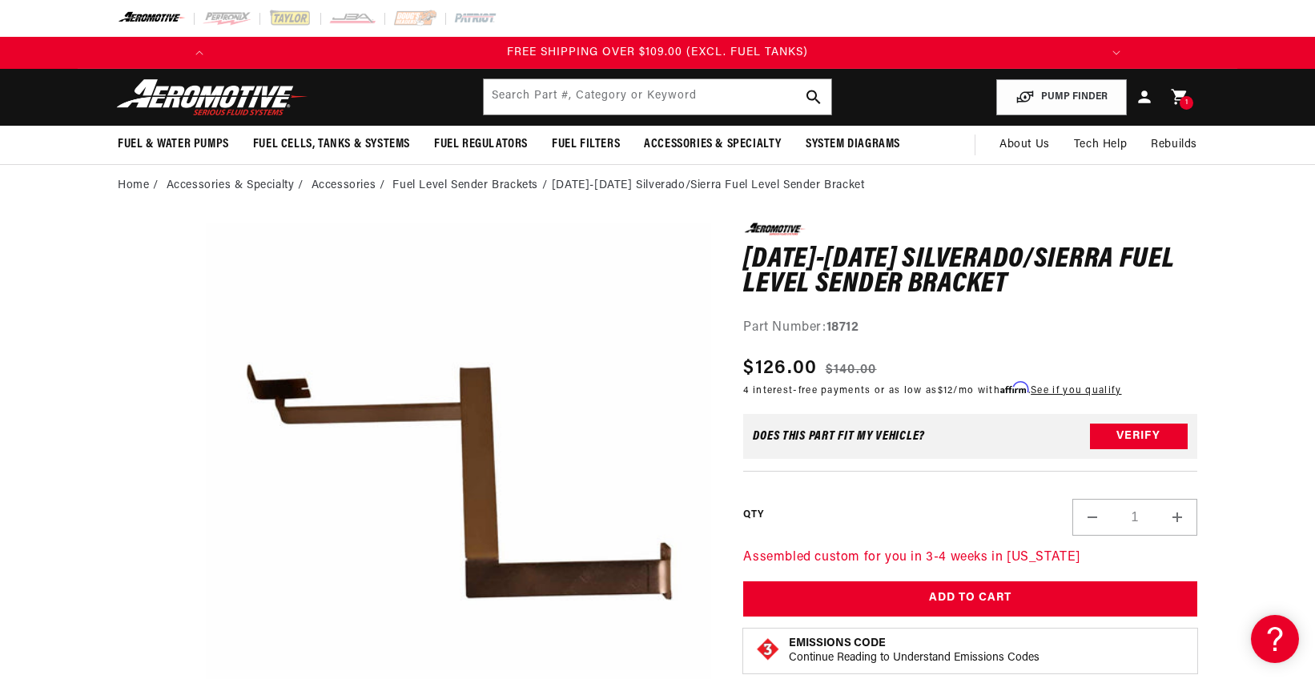
scroll to position [0, 1816]
click at [570, 101] on input "text" at bounding box center [657, 96] width 347 height 35
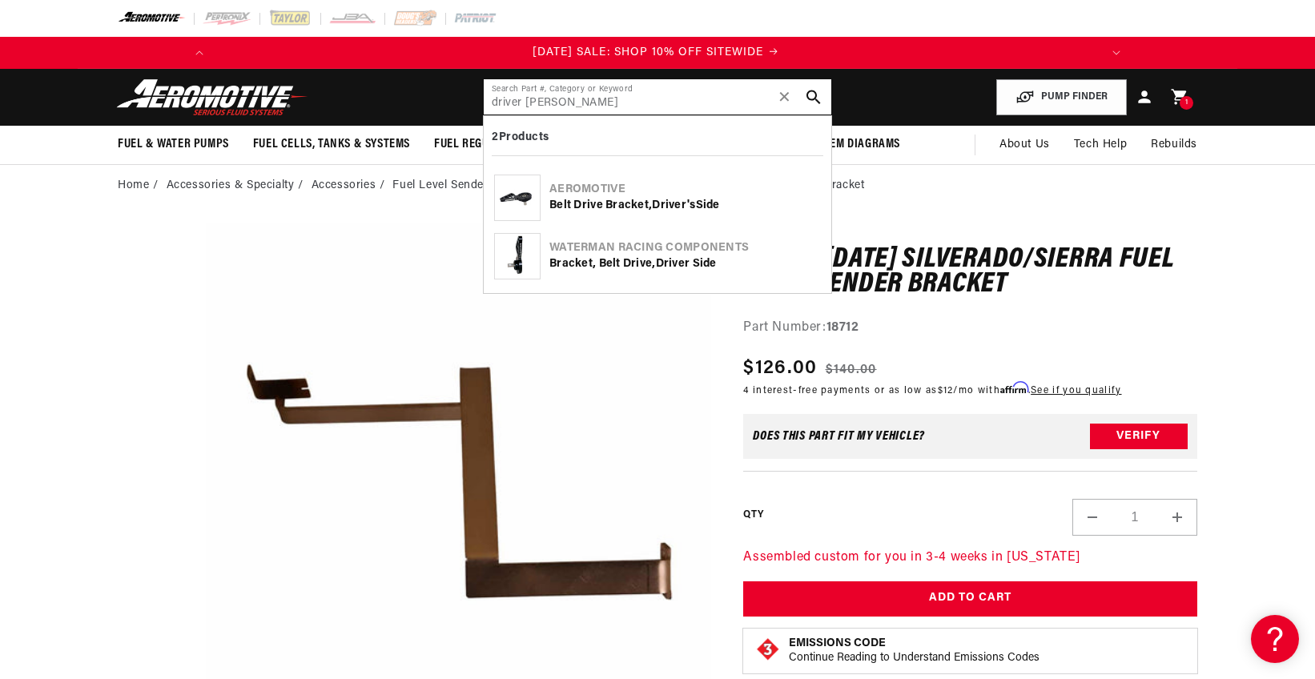
scroll to position [0, 0]
type input "driver side"
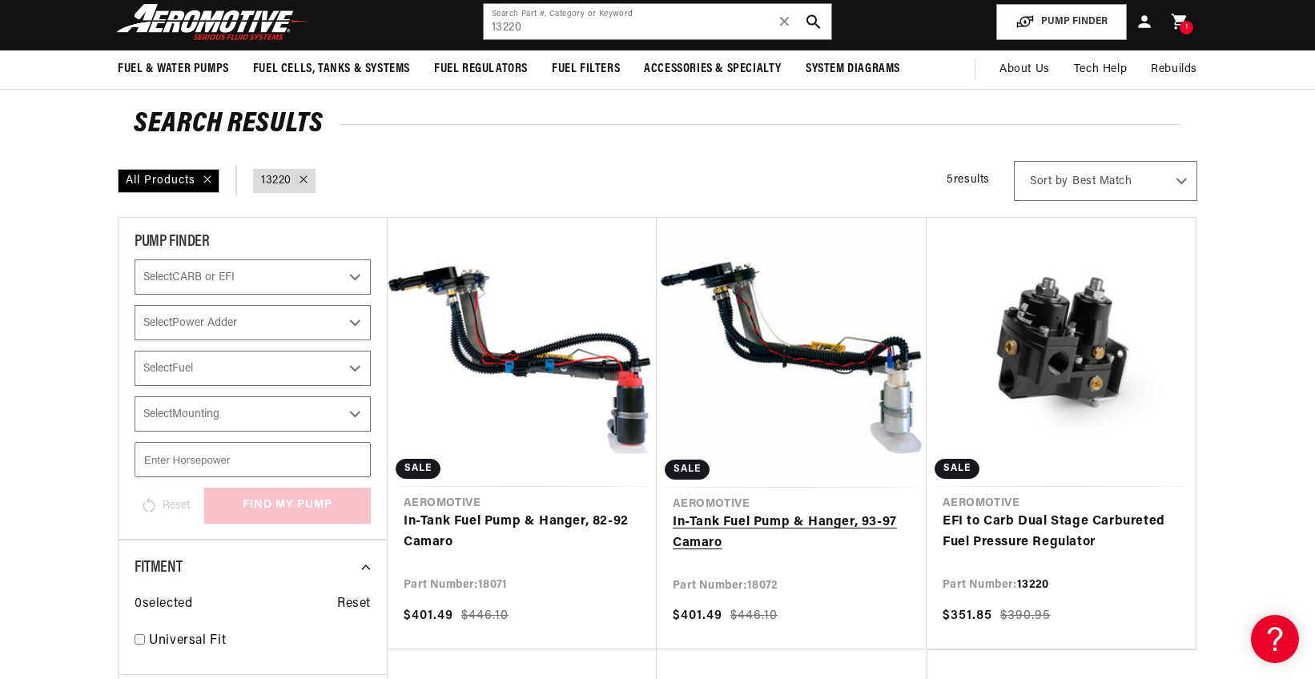
scroll to position [160, 0]
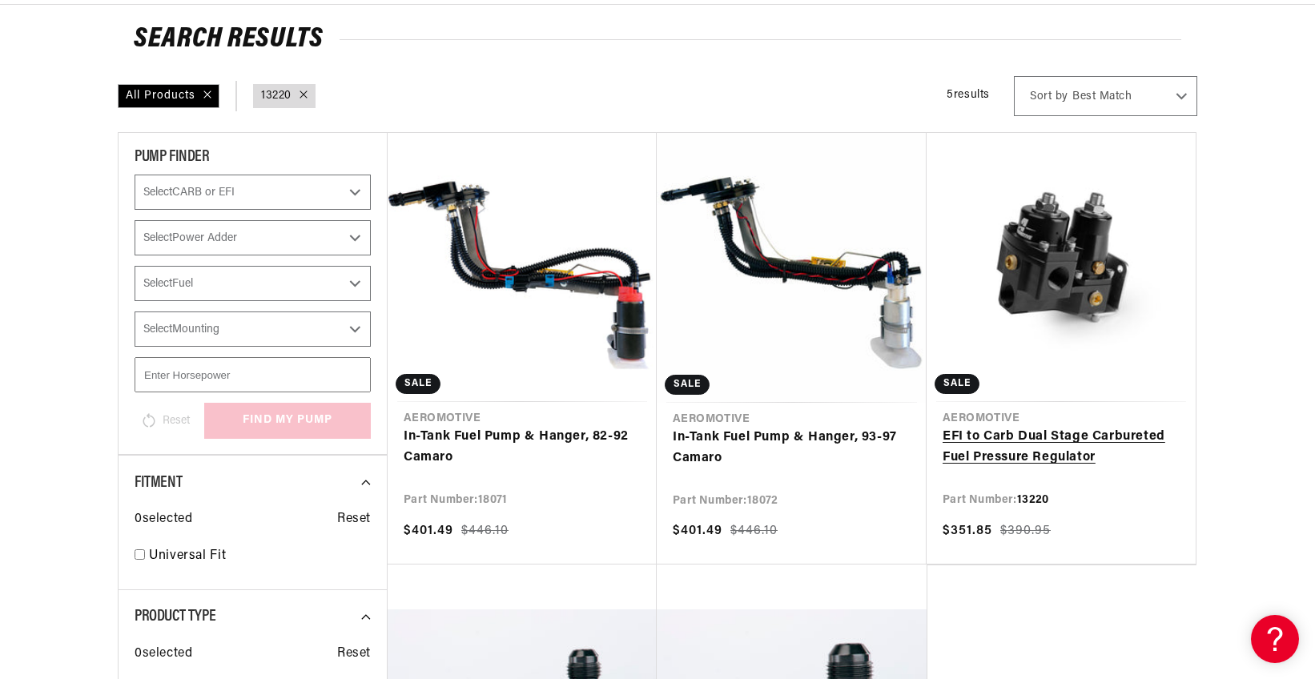
click at [1009, 453] on link "EFI to Carb Dual Stage Carbureted Fuel Pressure Regulator" at bounding box center [1060, 447] width 237 height 41
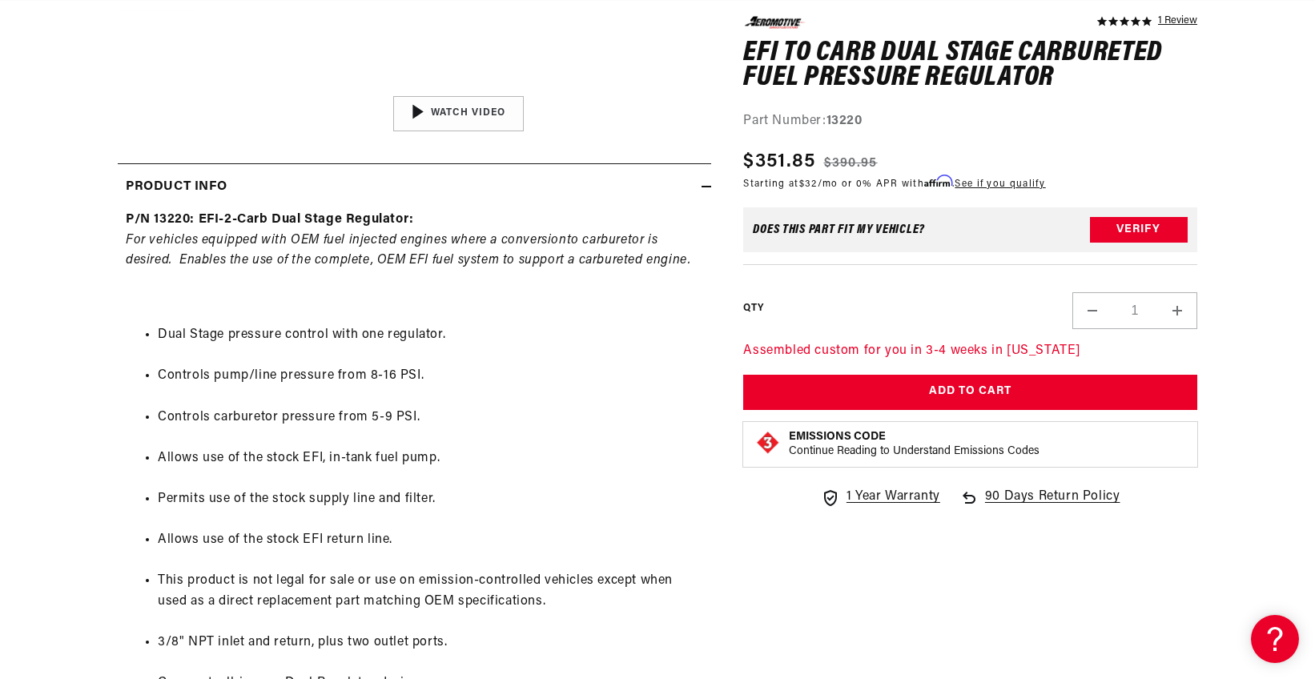
scroll to position [0, 1816]
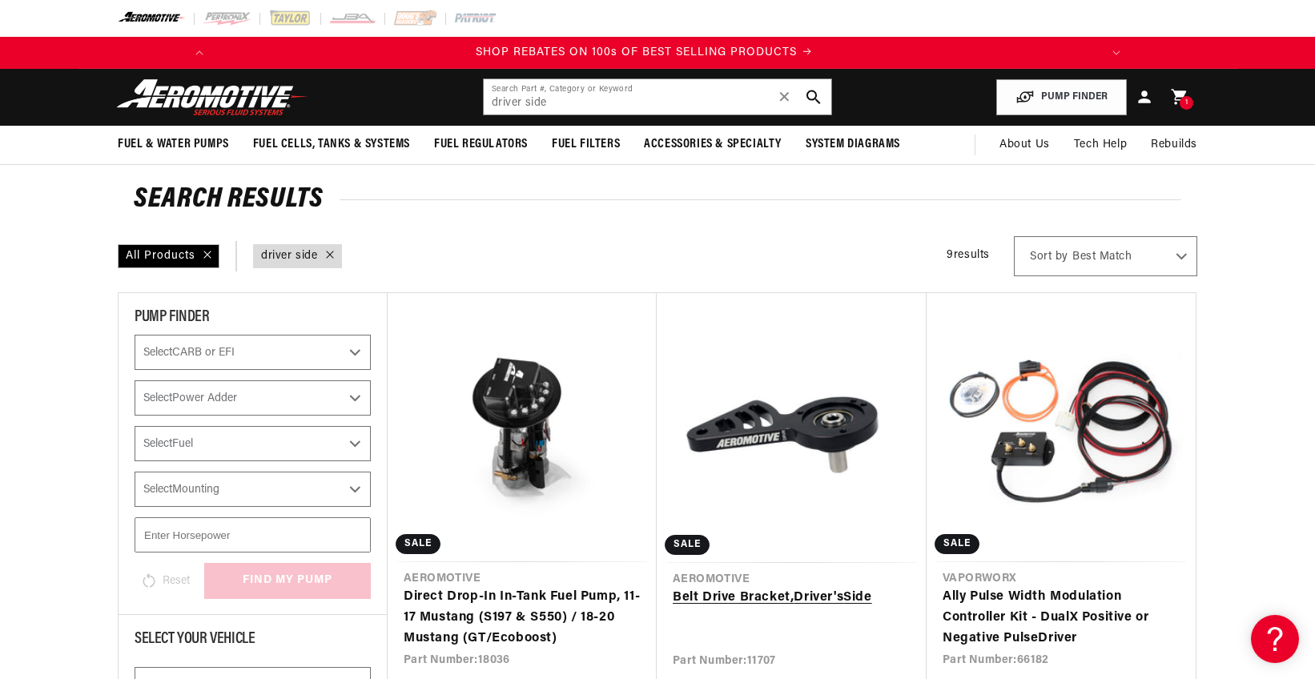
scroll to position [0, 908]
click at [814, 601] on link "Belt Drive Bracket, Driver 's Side" at bounding box center [792, 598] width 238 height 21
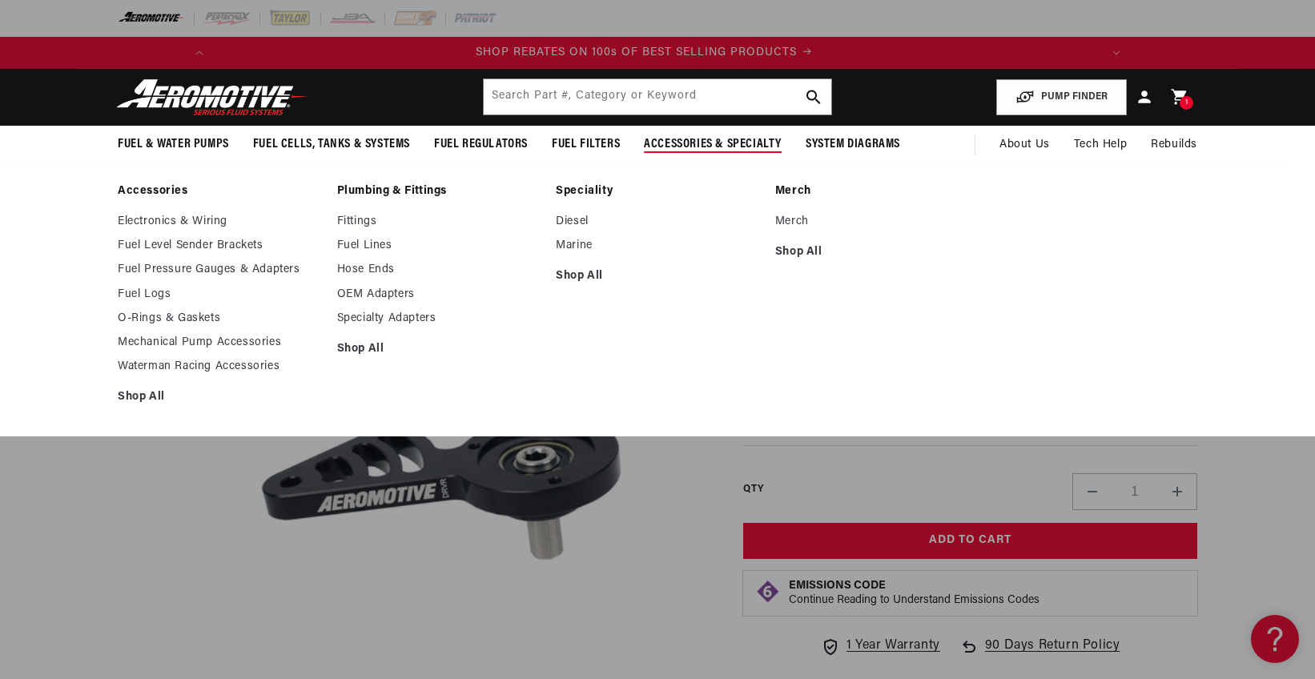
scroll to position [0, 908]
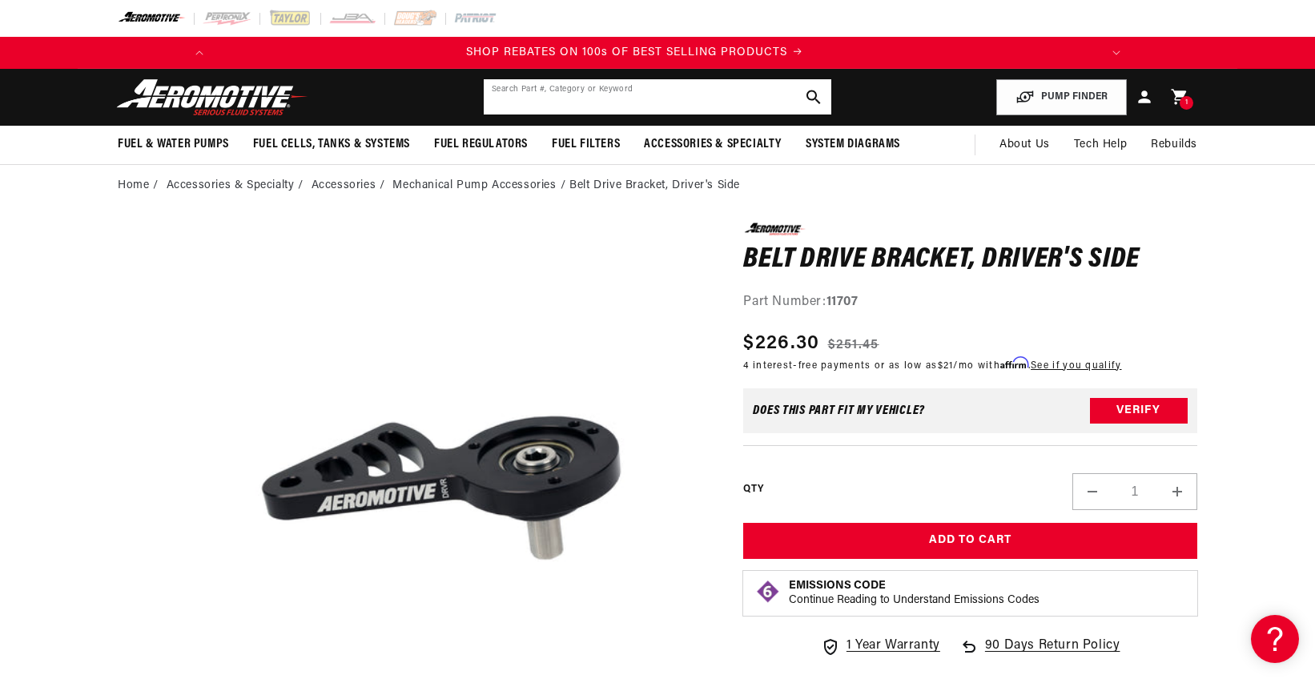
click at [662, 102] on input "text" at bounding box center [657, 96] width 347 height 35
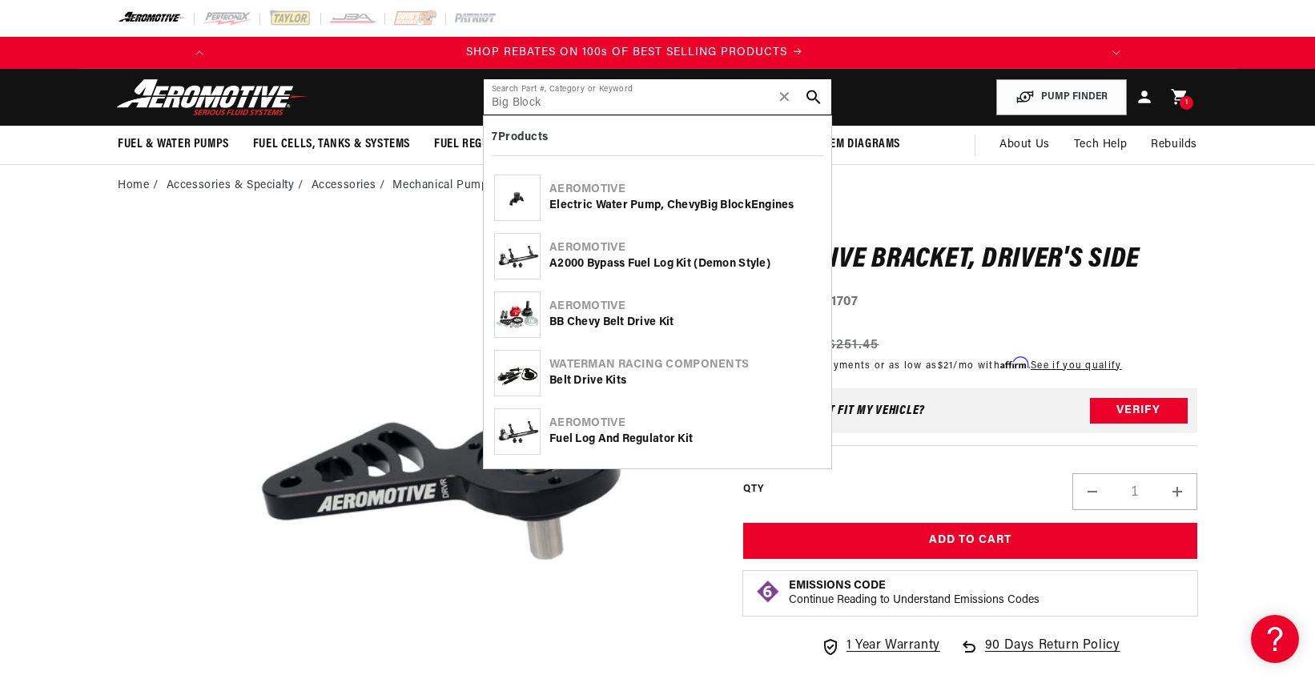
type input "Big Block"
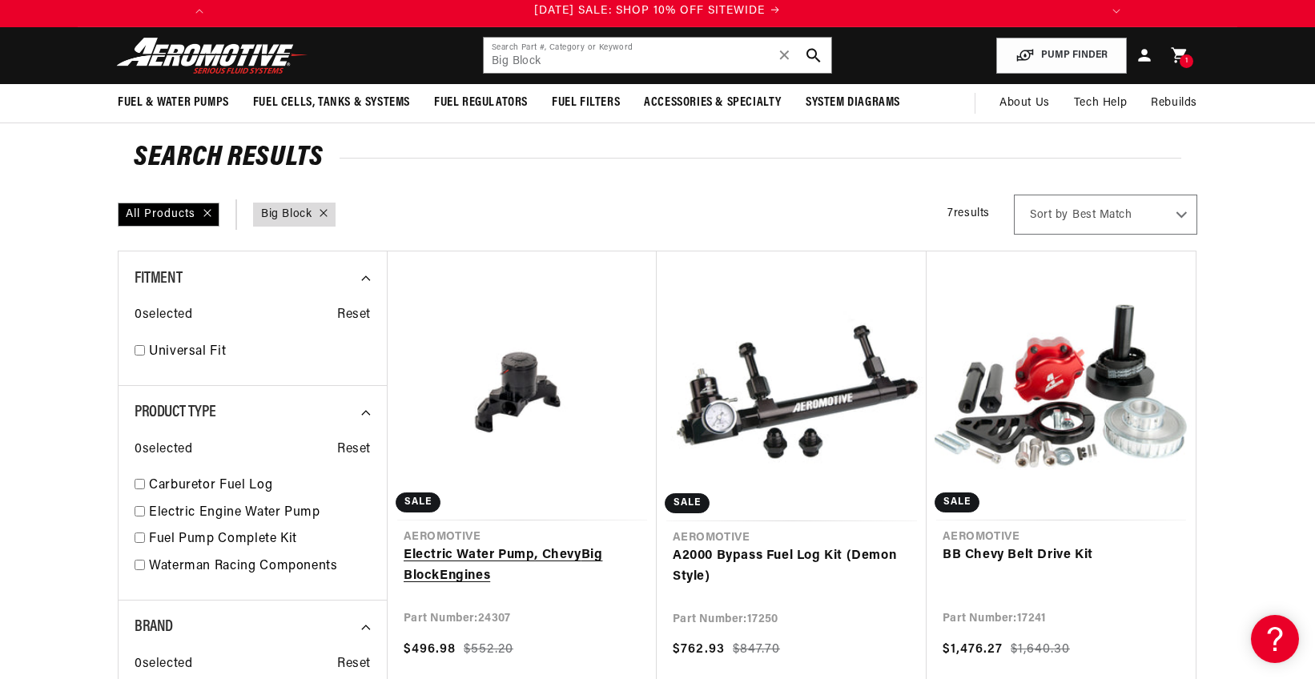
scroll to position [80, 0]
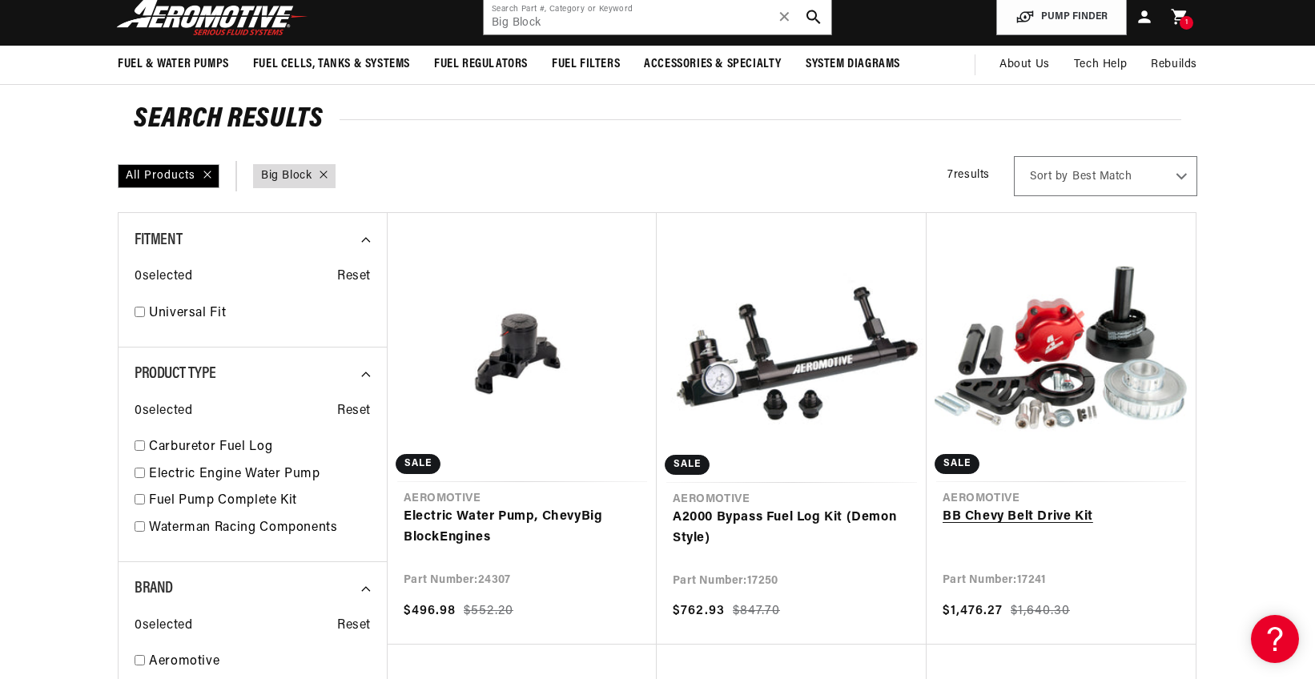
click at [1080, 524] on link "BB Chevy Belt Drive Kit" at bounding box center [1060, 517] width 237 height 21
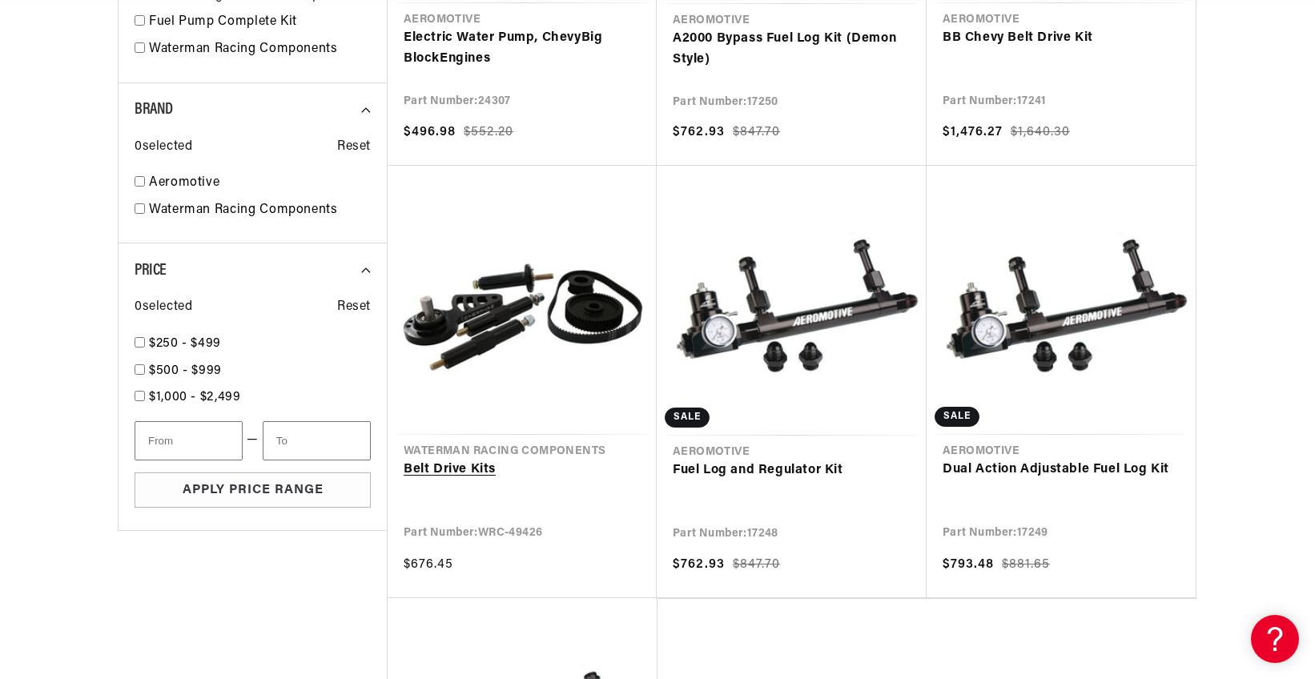
scroll to position [560, 0]
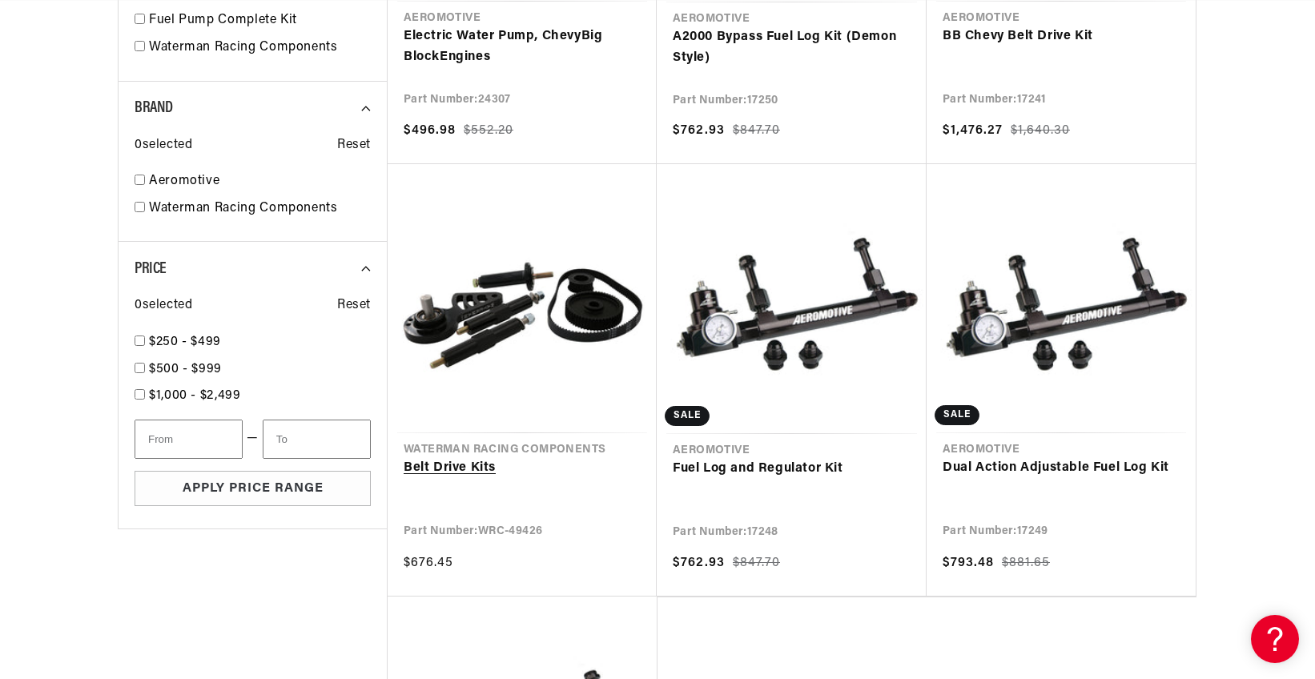
click at [510, 458] on link "Belt Drive Kits" at bounding box center [522, 468] width 237 height 21
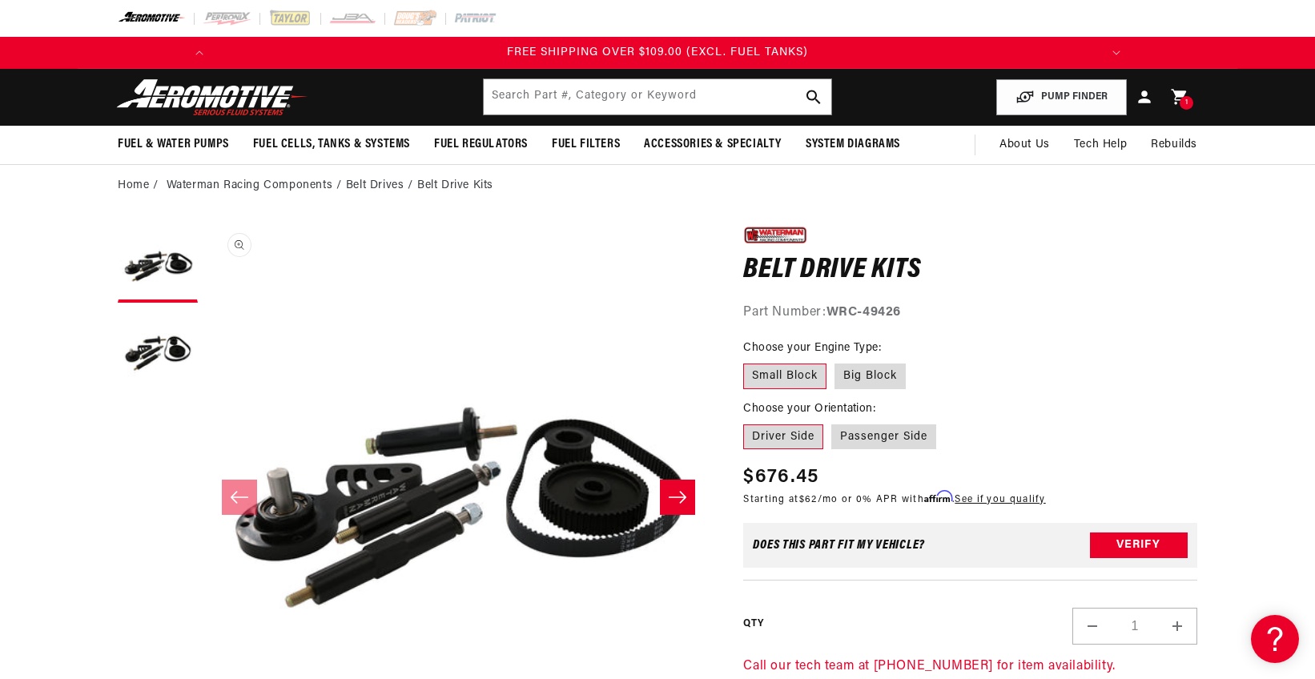
scroll to position [0, 1816]
click at [895, 436] on label "Passenger Side" at bounding box center [883, 437] width 105 height 26
click at [832, 422] on input "Passenger Side" at bounding box center [831, 421] width 1 height 1
radio input "true"
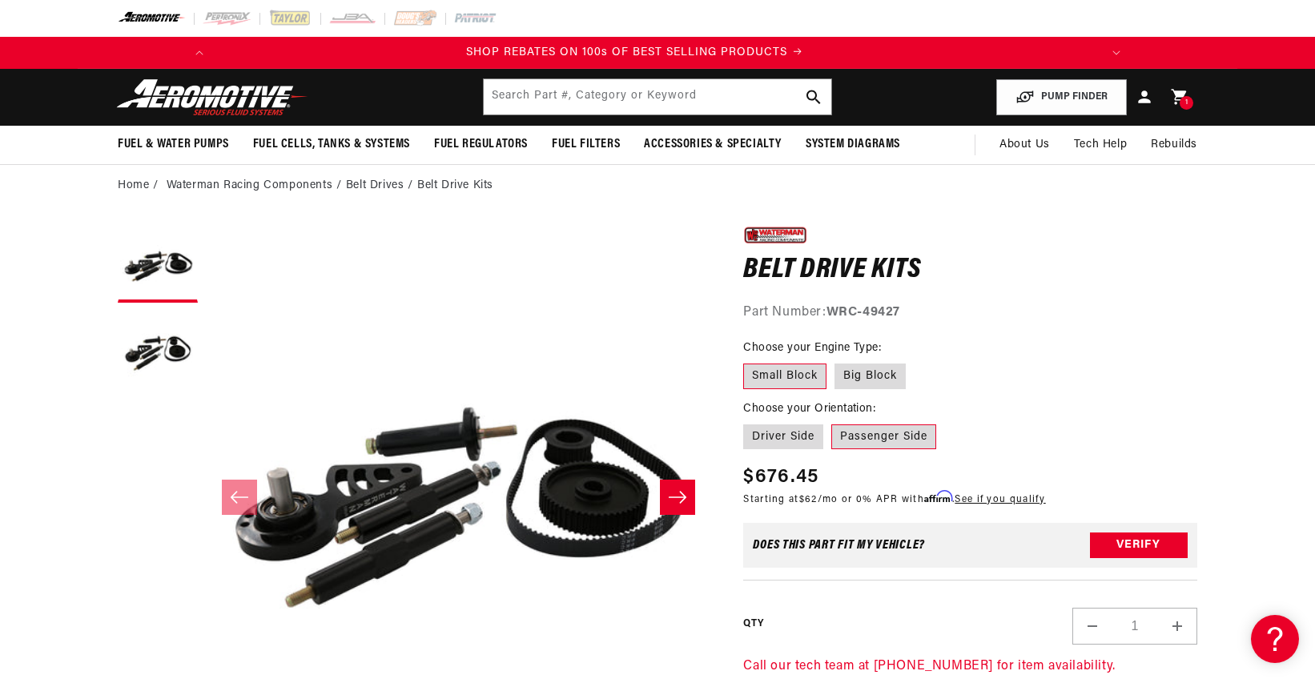
click at [1160, 316] on div "Part Number: WRC-49427" at bounding box center [970, 313] width 454 height 21
